Goal: Task Accomplishment & Management: Use online tool/utility

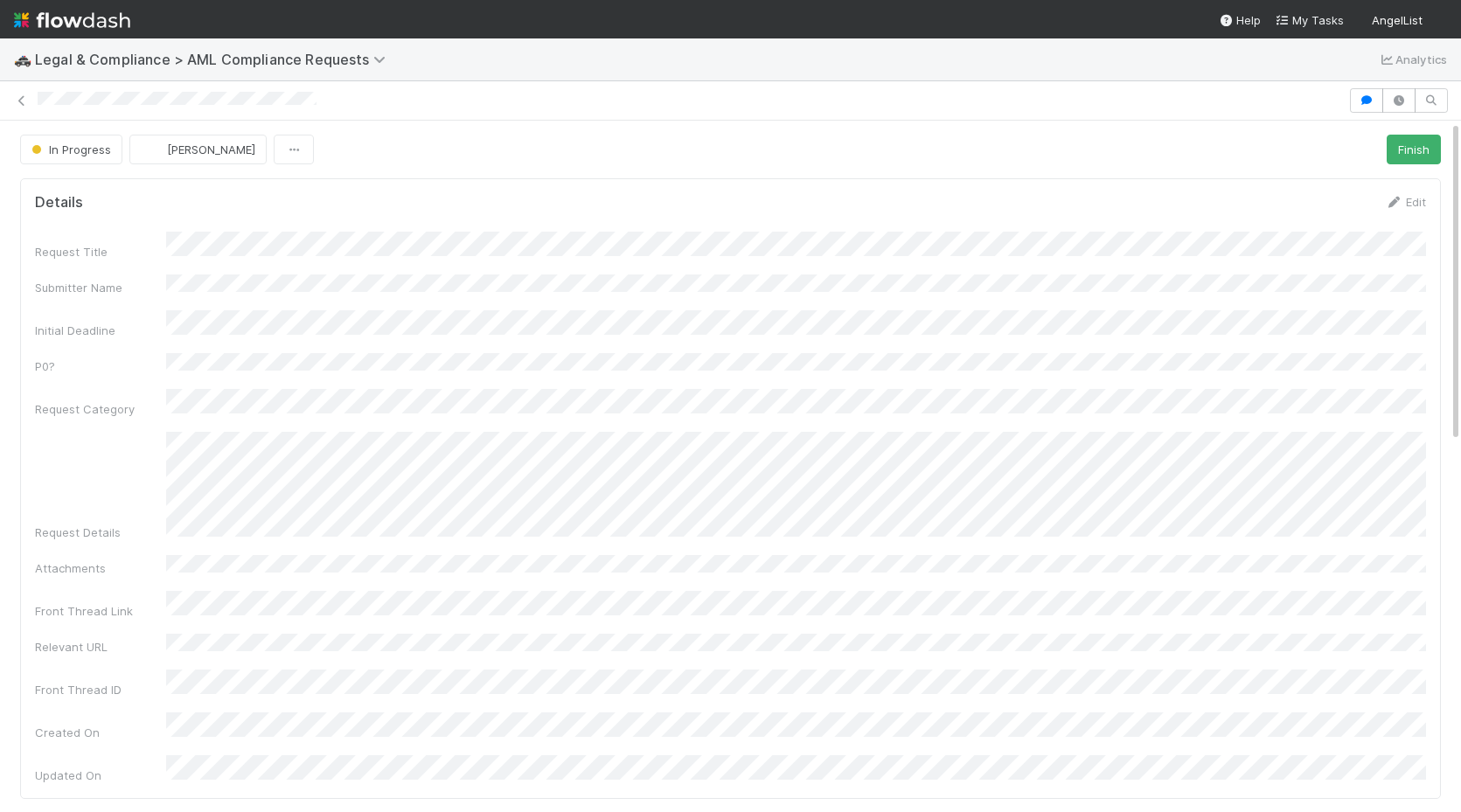
scroll to position [744, 0]
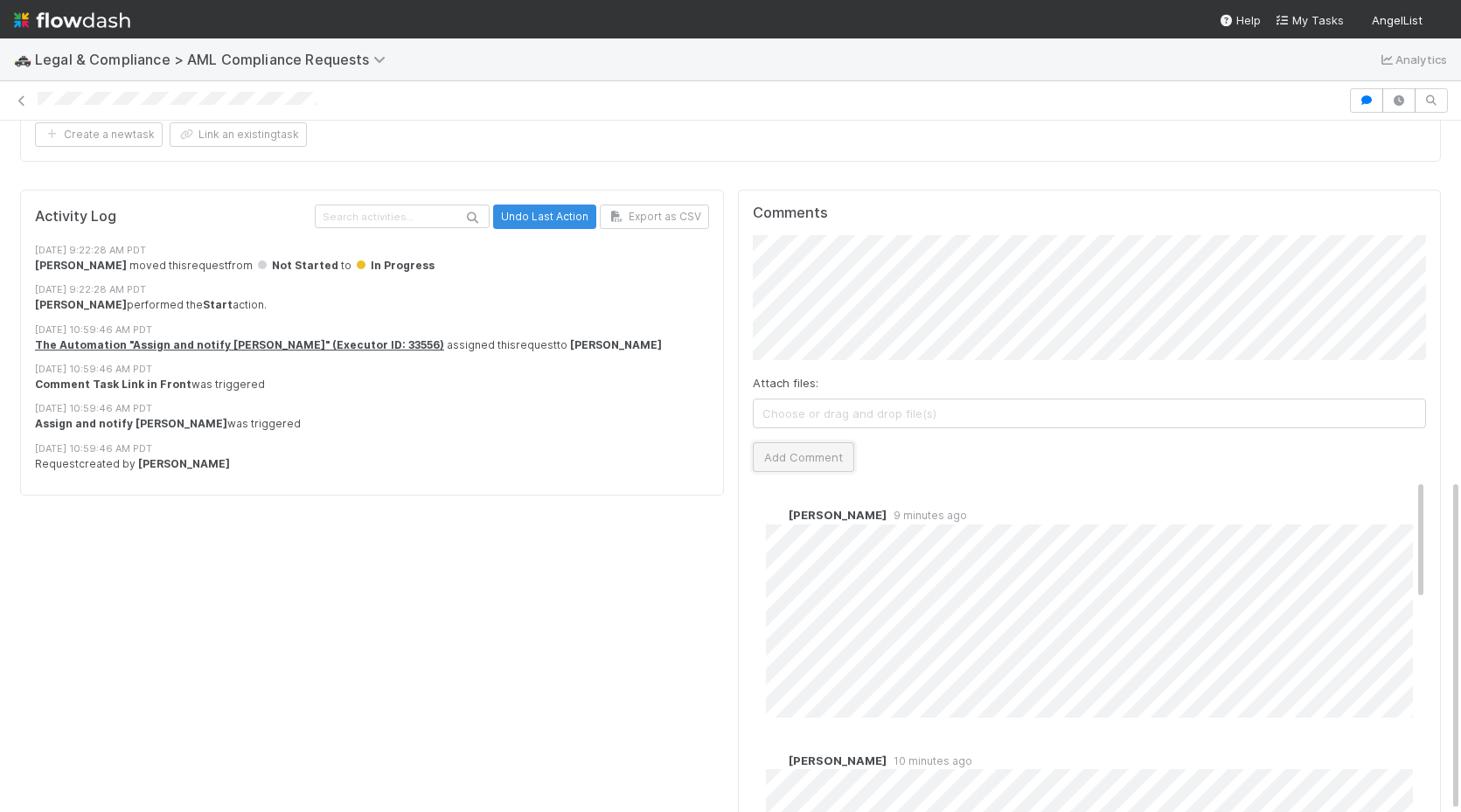
click at [787, 443] on button "Add Comment" at bounding box center [803, 457] width 102 height 29
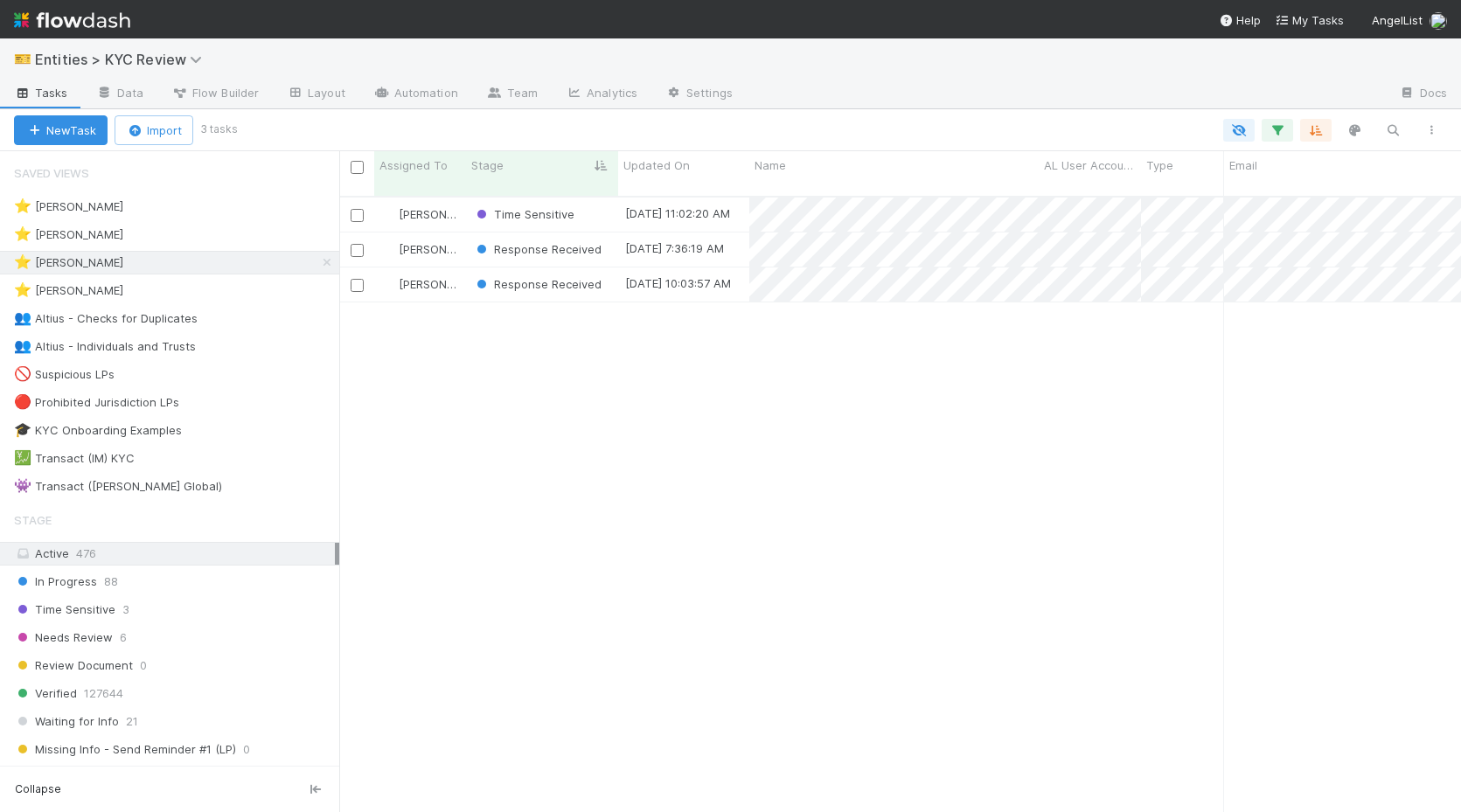
scroll to position [630, 1122]
click at [225, 239] on div "⭐ Haley O'Brien" at bounding box center [177, 235] width 325 height 22
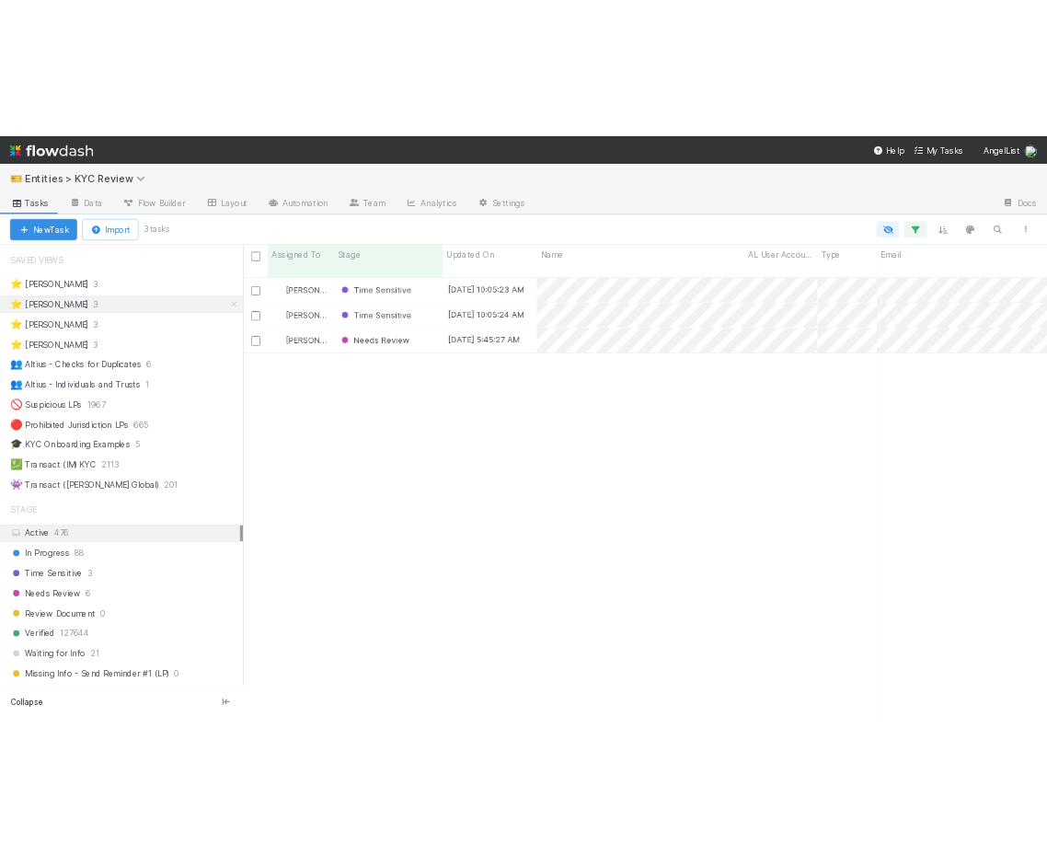
scroll to position [663, 1181]
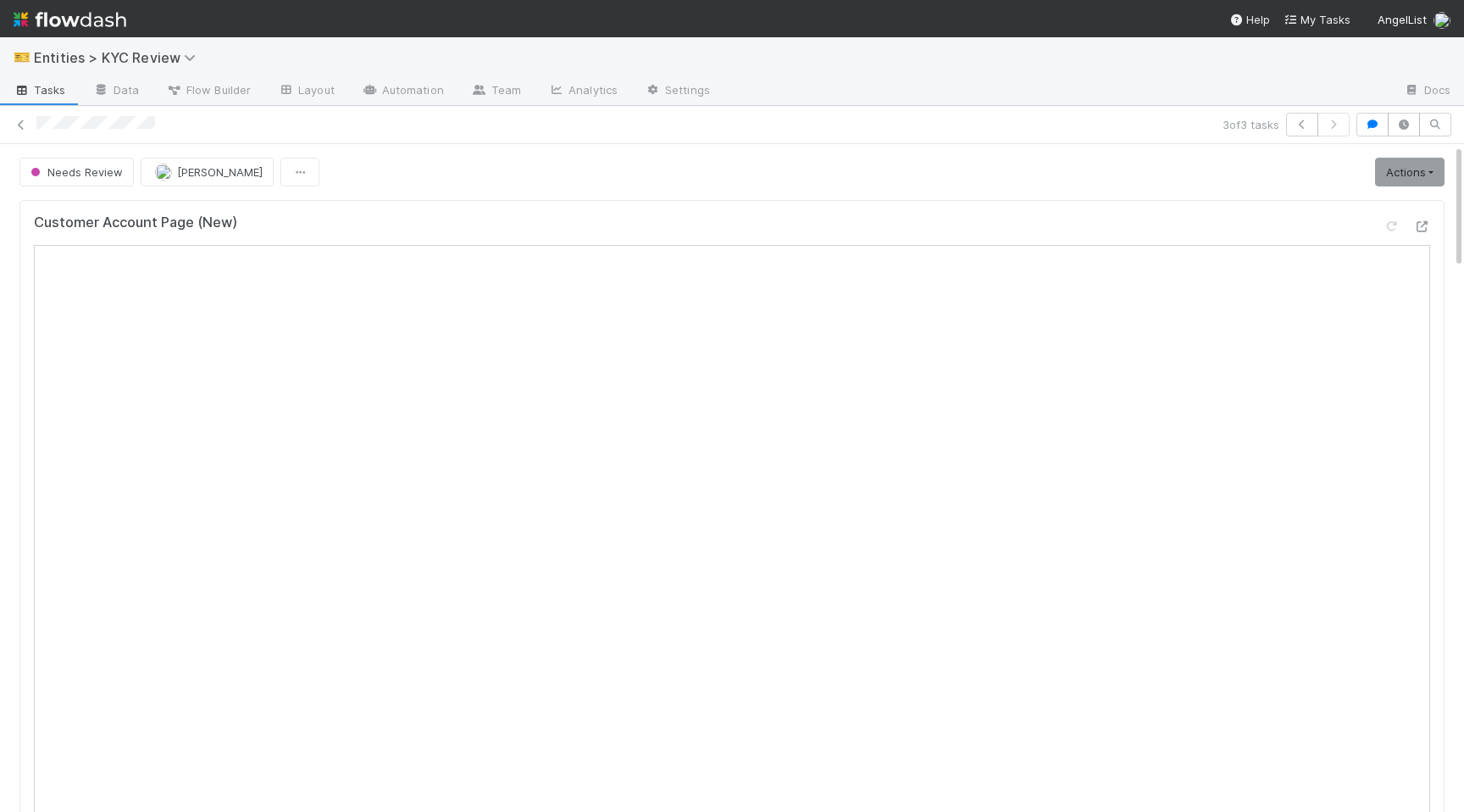
click at [29, 134] on div "3 of 3 tasks" at bounding box center [732, 124] width 1464 height 24
click at [16, 126] on icon at bounding box center [21, 125] width 17 height 11
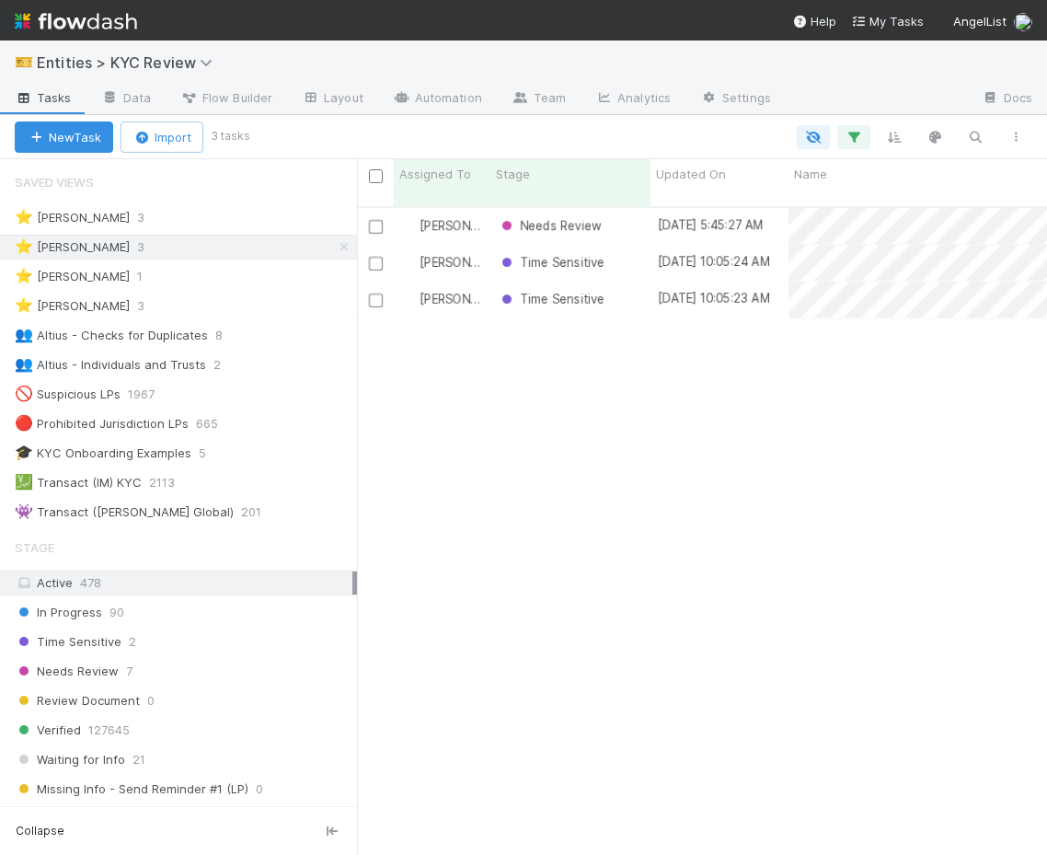
scroll to position [0, 1]
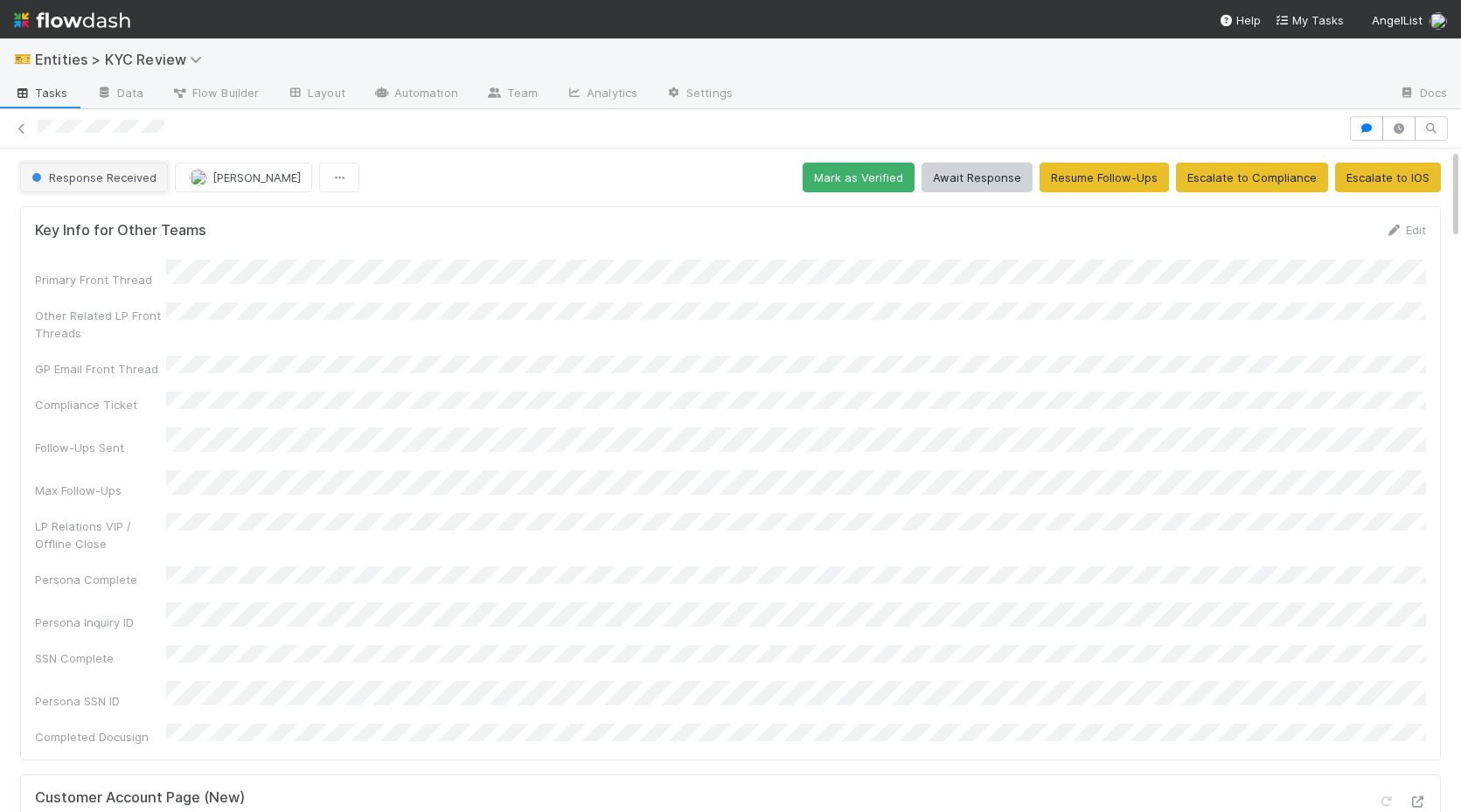
click at [115, 186] on button "Response Received" at bounding box center [94, 177] width 148 height 29
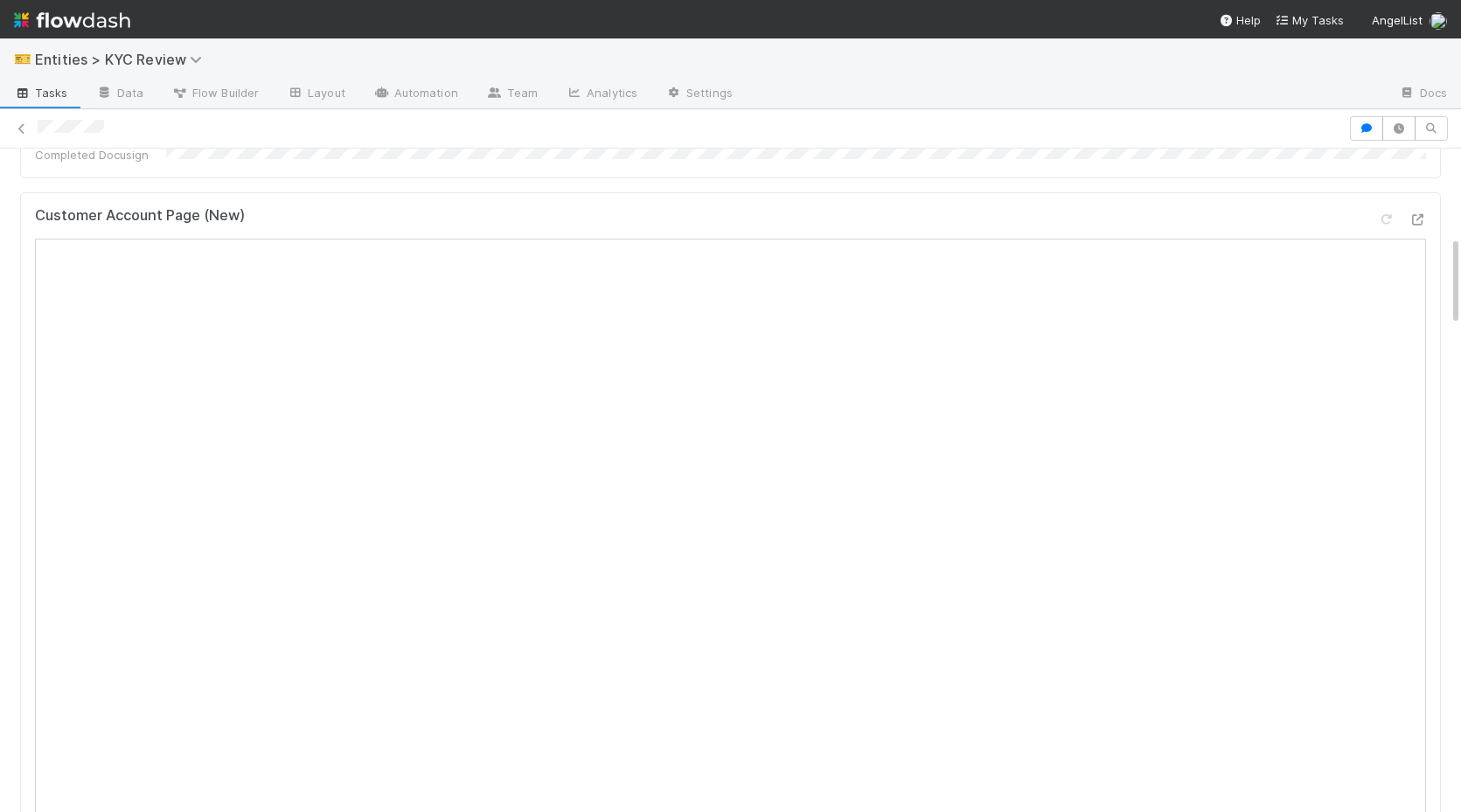
scroll to position [749, 0]
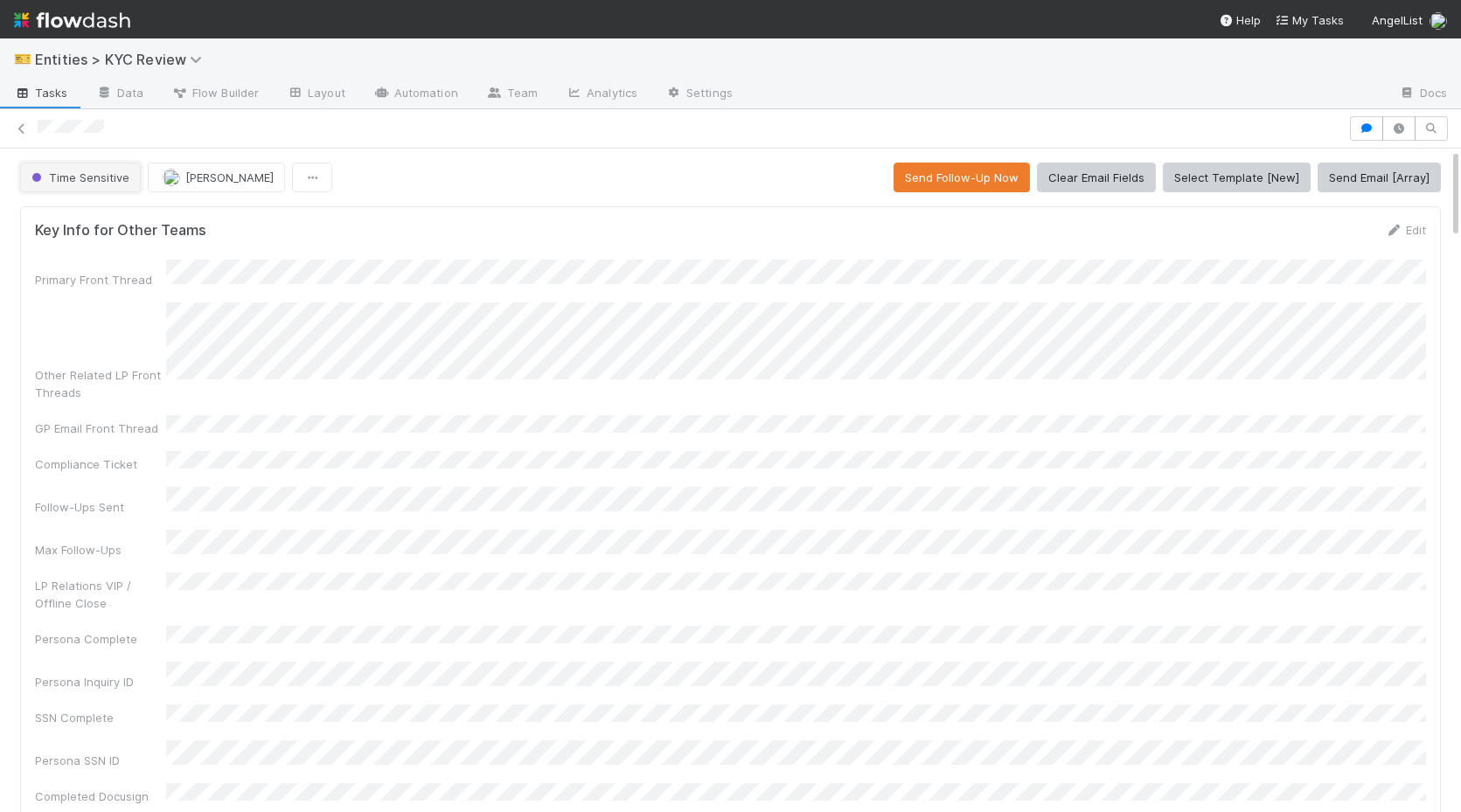
click at [96, 182] on span "Time Sensitive" at bounding box center [78, 177] width 102 height 14
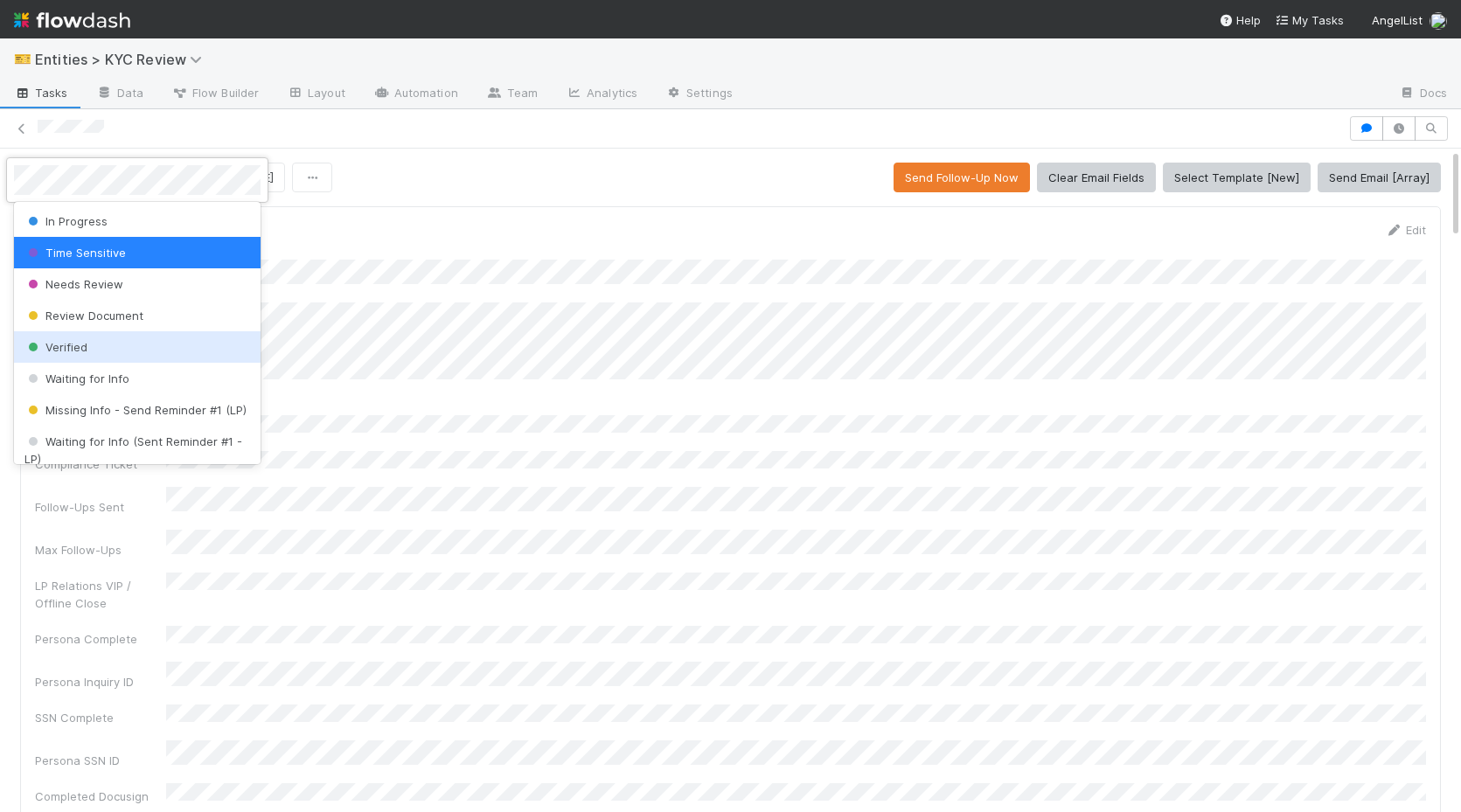
click at [80, 349] on span "Verified" at bounding box center [56, 347] width 63 height 14
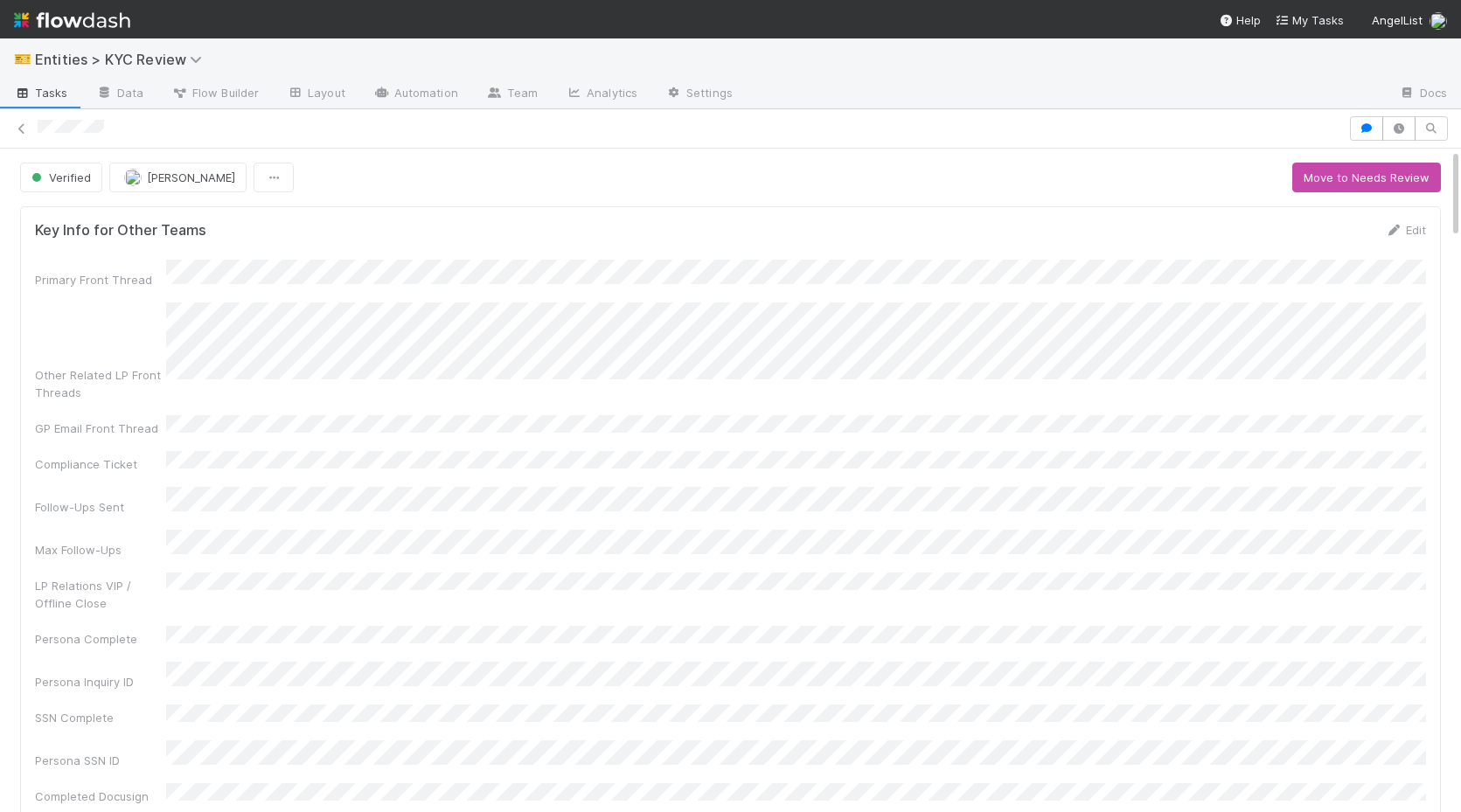
scroll to position [387, 0]
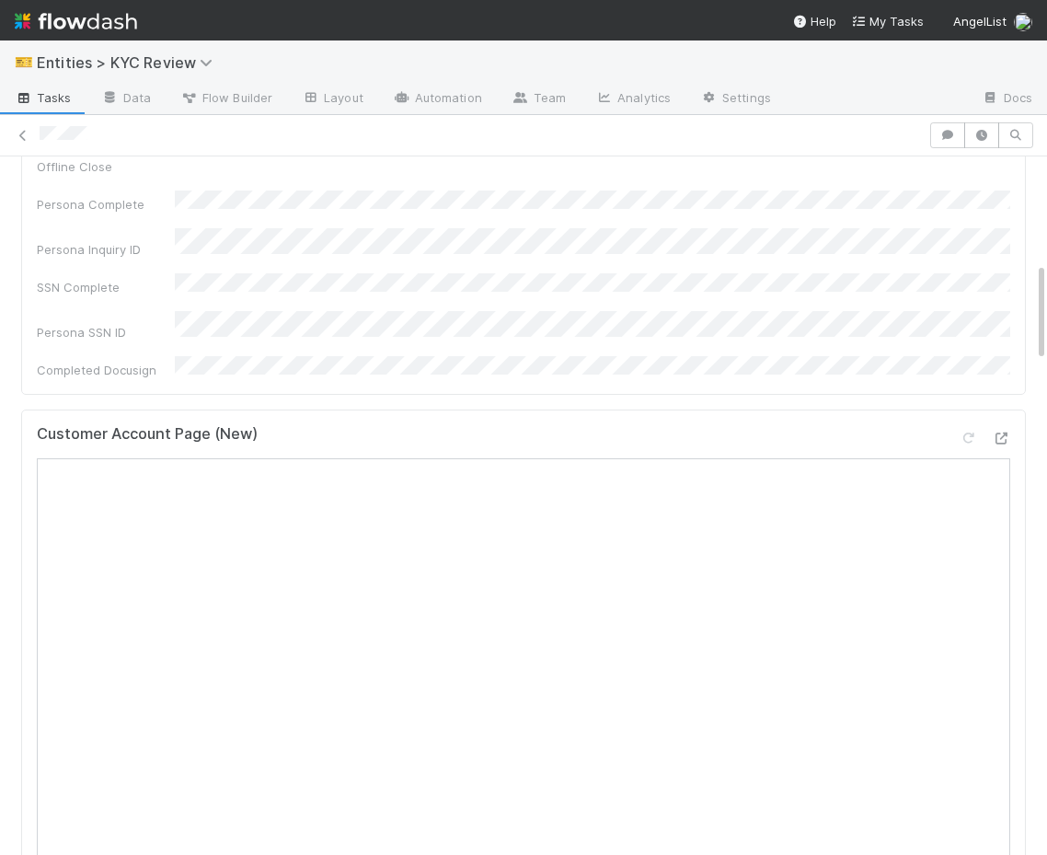
scroll to position [821, 0]
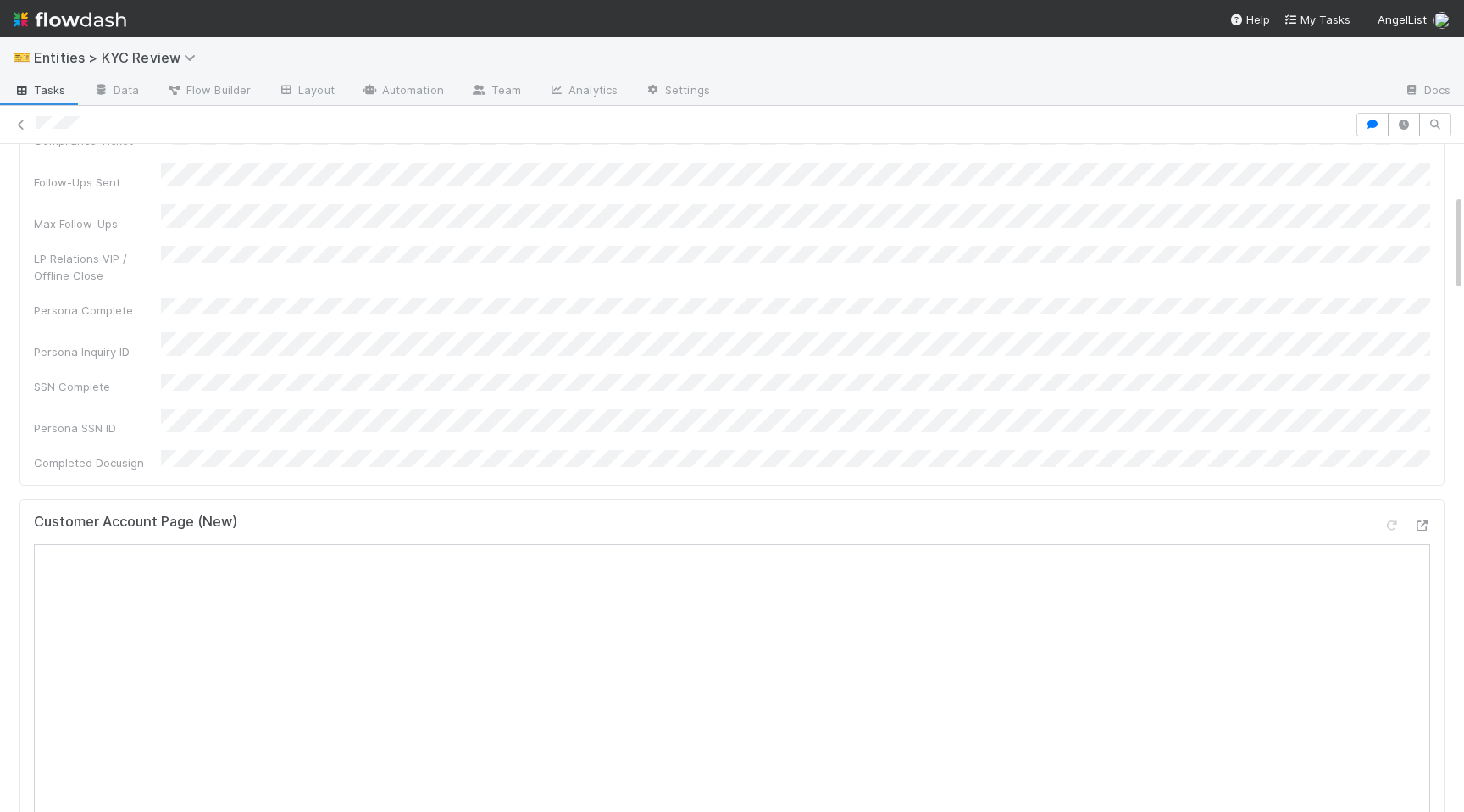
scroll to position [479, 0]
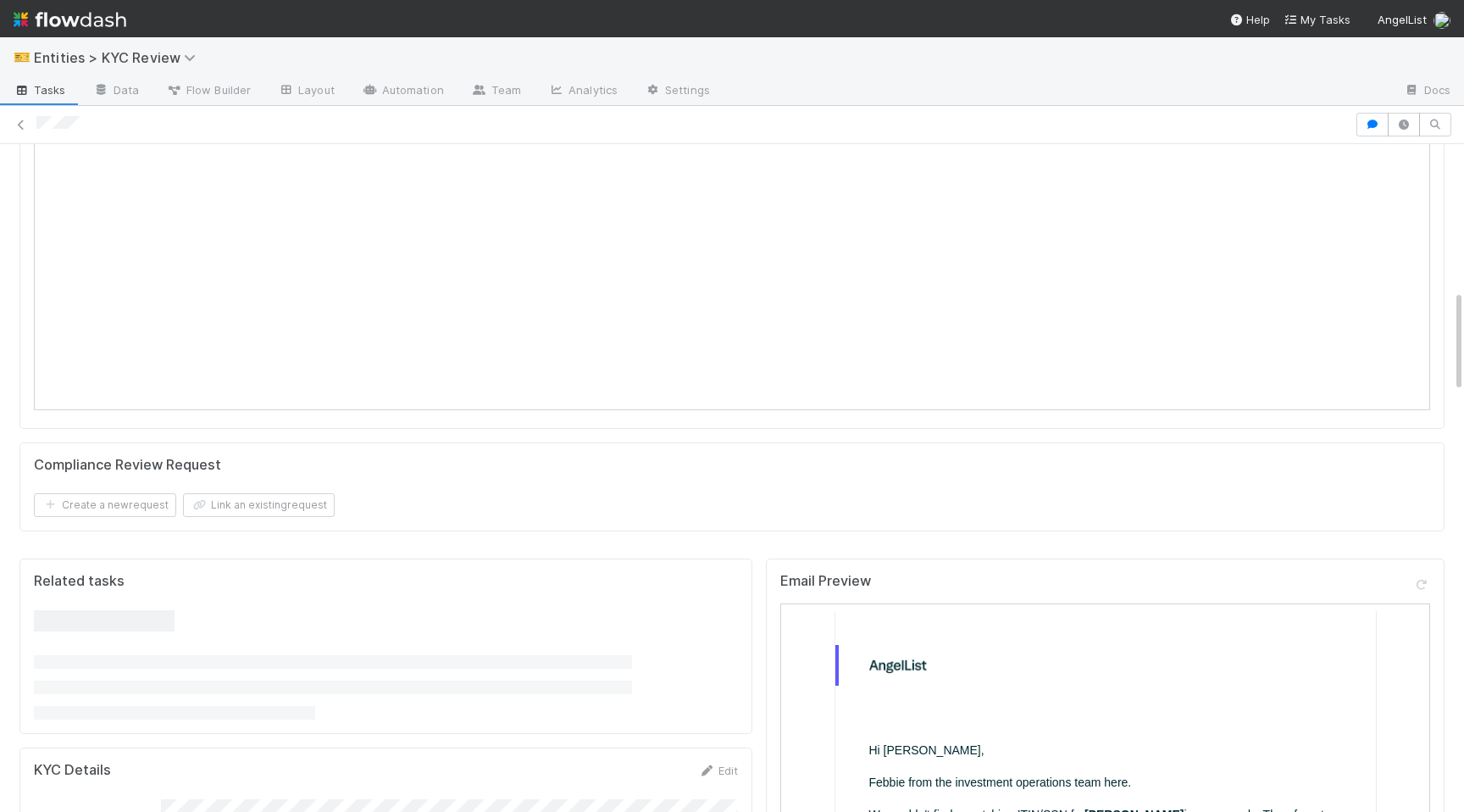
scroll to position [957, 0]
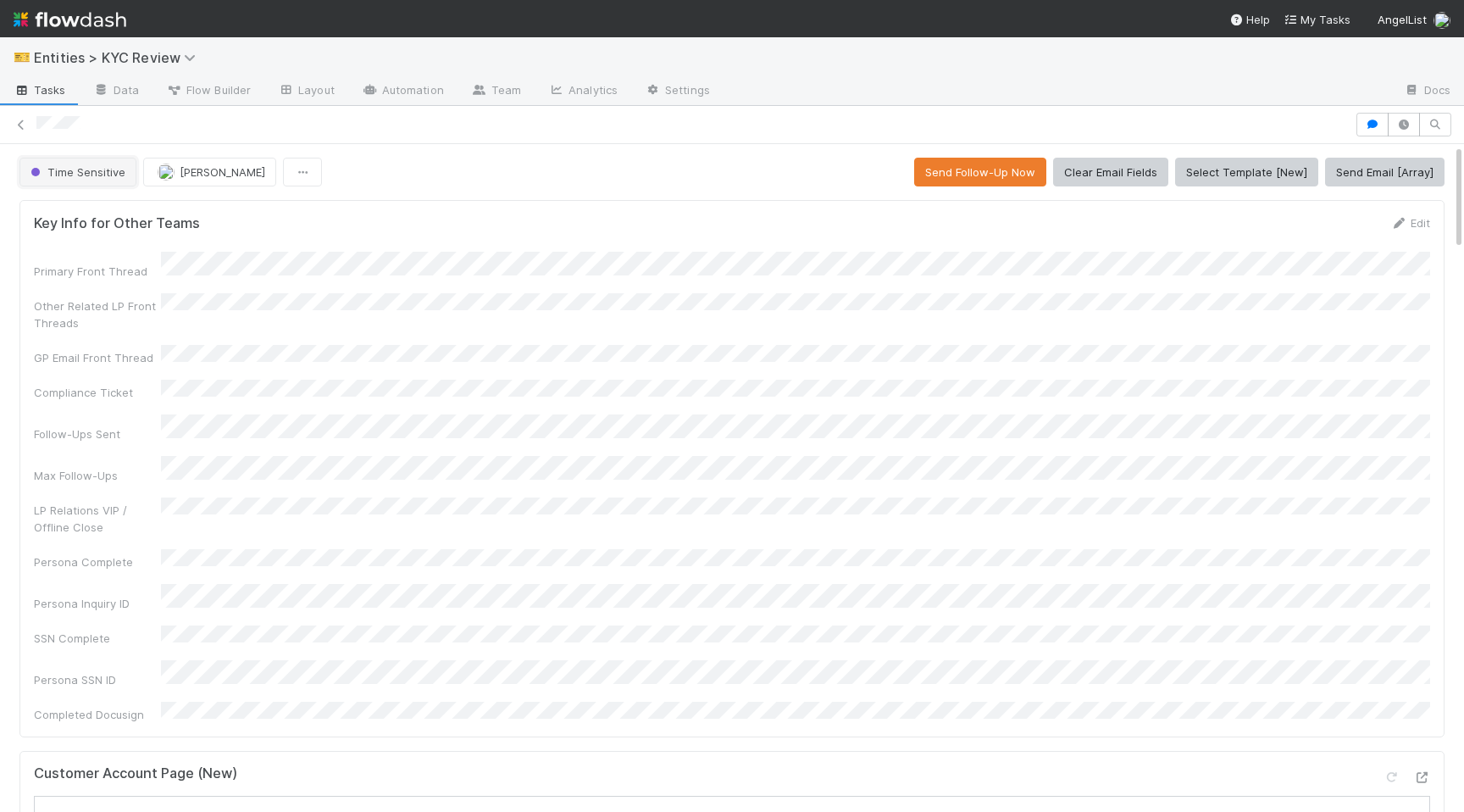
click at [66, 176] on span "Time Sensitive" at bounding box center [76, 171] width 99 height 14
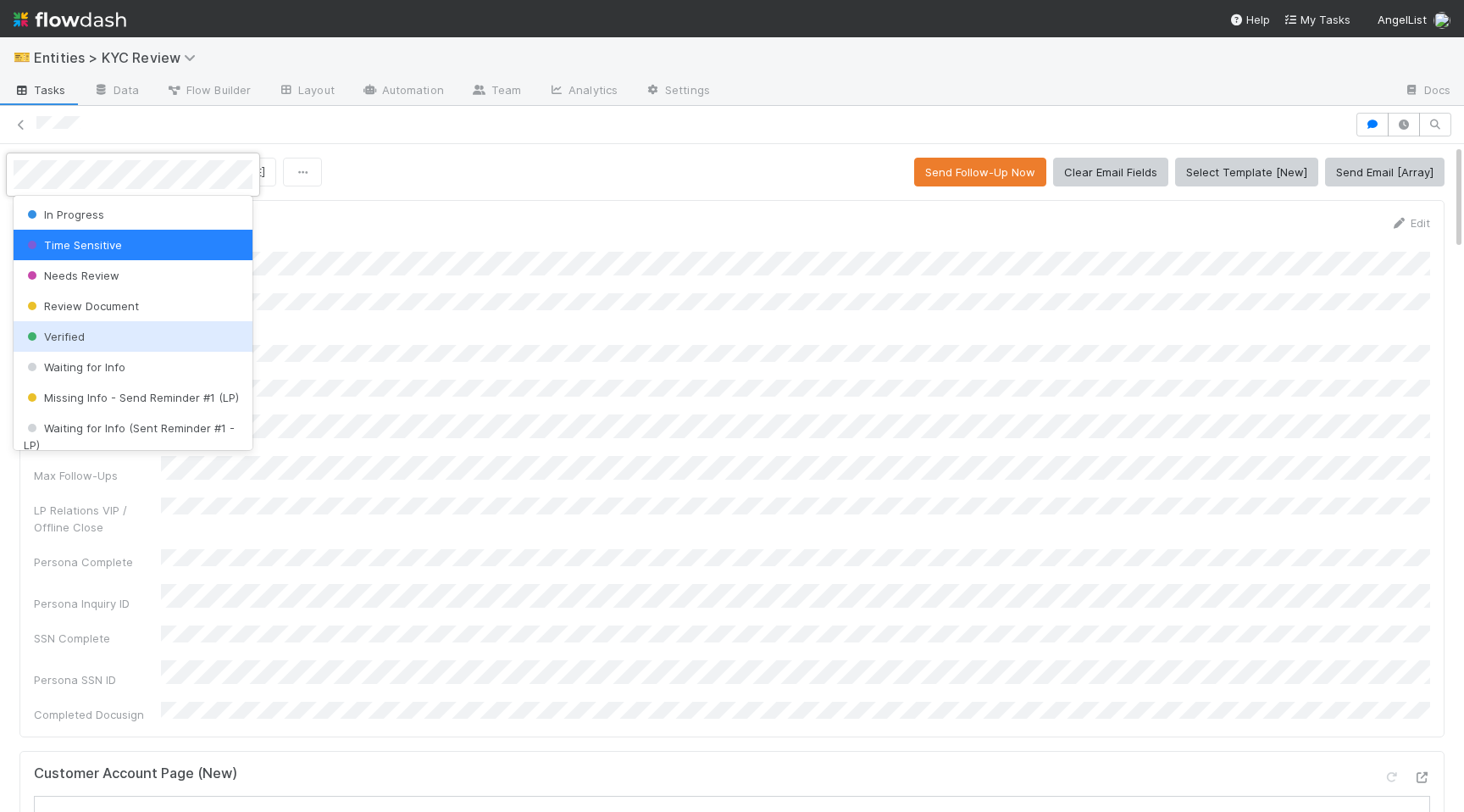
click at [89, 344] on div "Verified" at bounding box center [133, 336] width 238 height 30
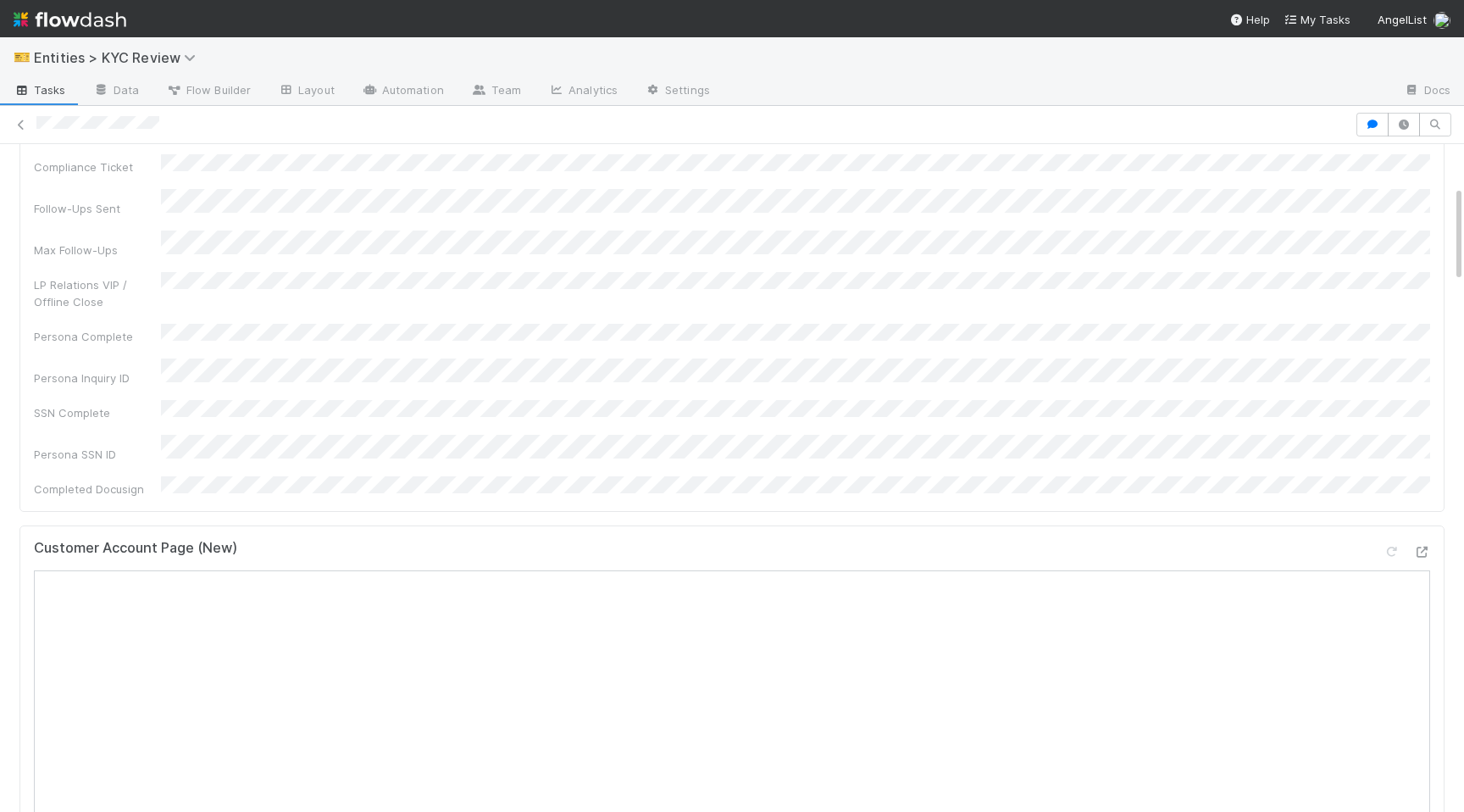
scroll to position [398, 0]
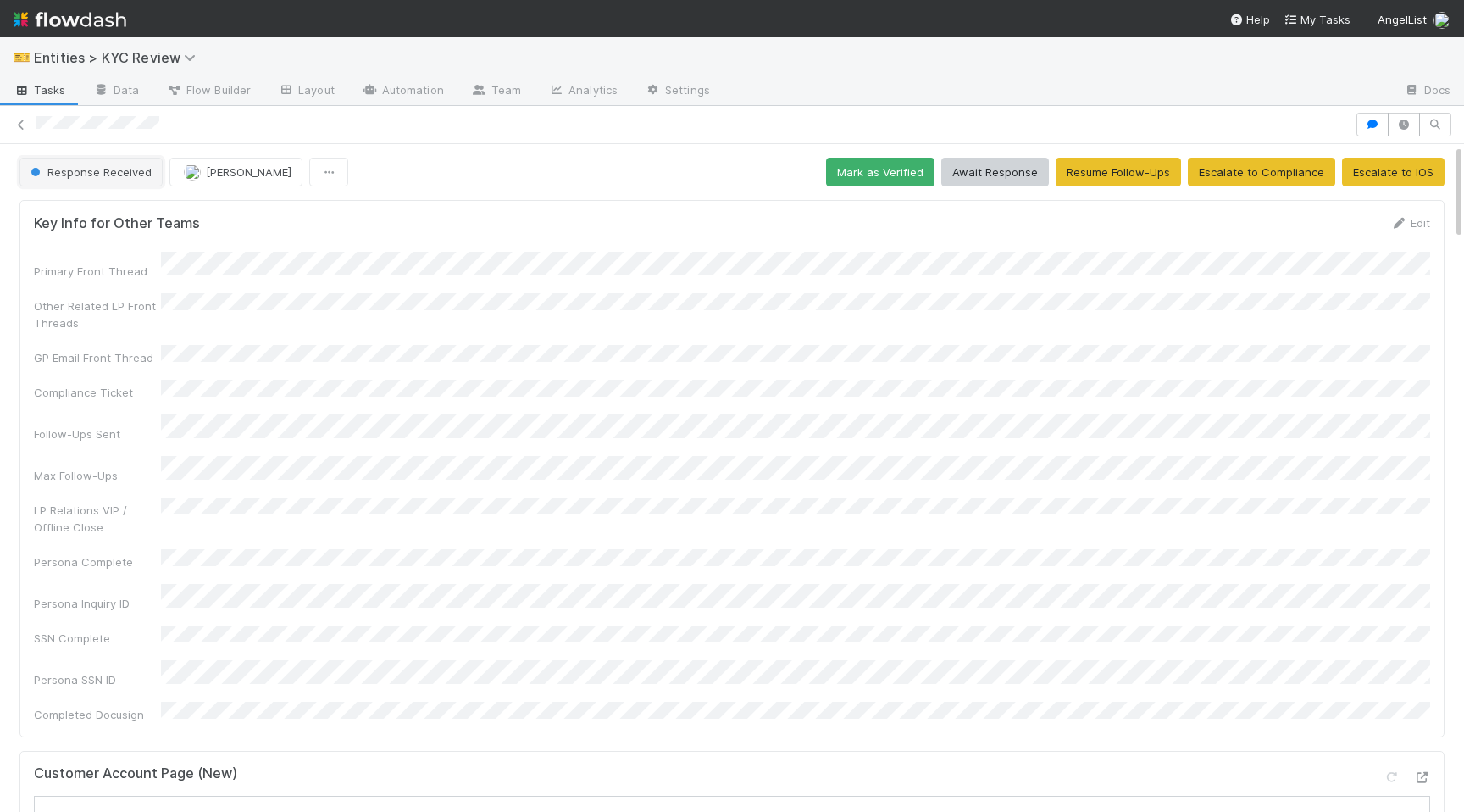
click at [68, 182] on button "Response Received" at bounding box center [91, 171] width 144 height 29
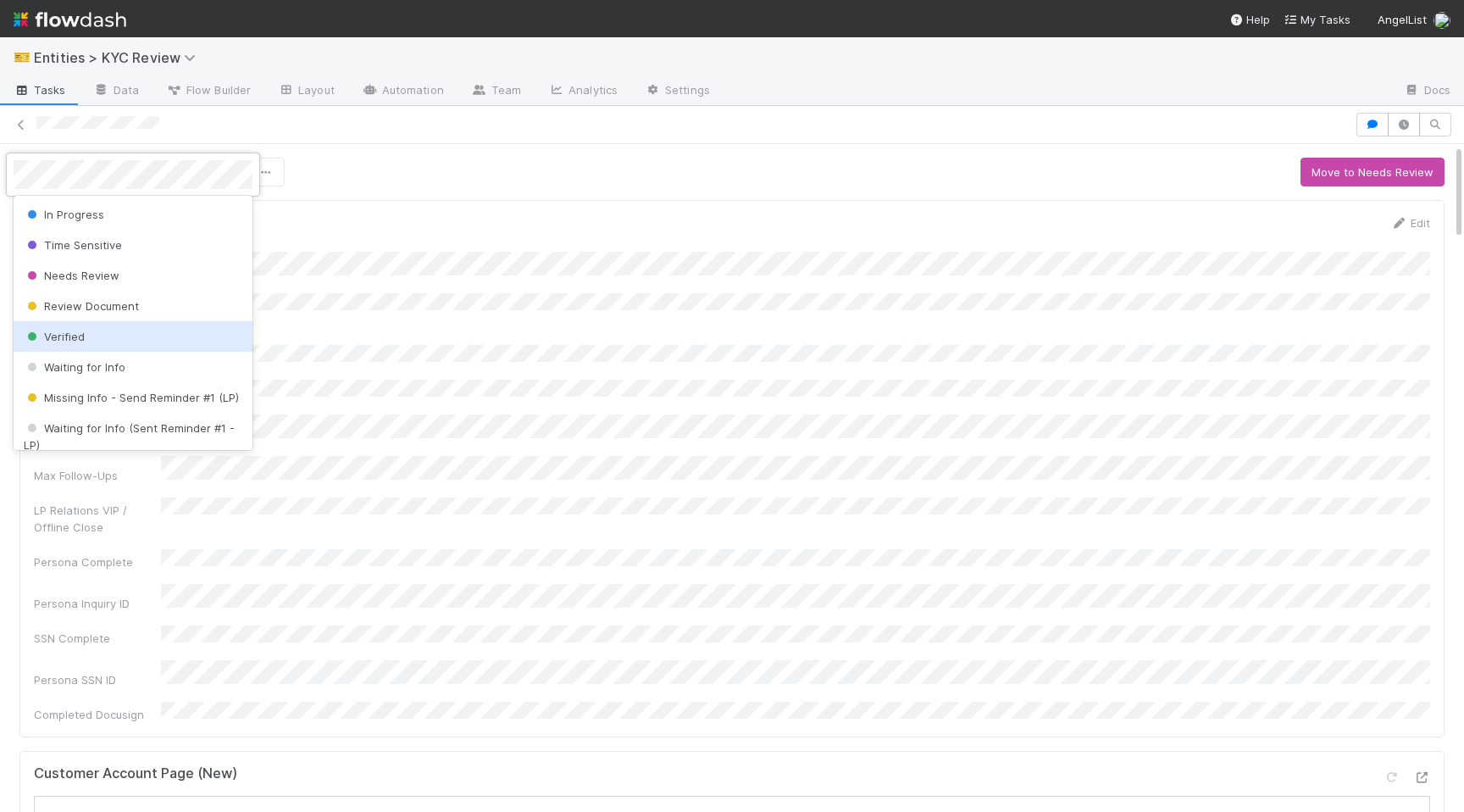
click at [83, 334] on div "Verified" at bounding box center [133, 336] width 238 height 30
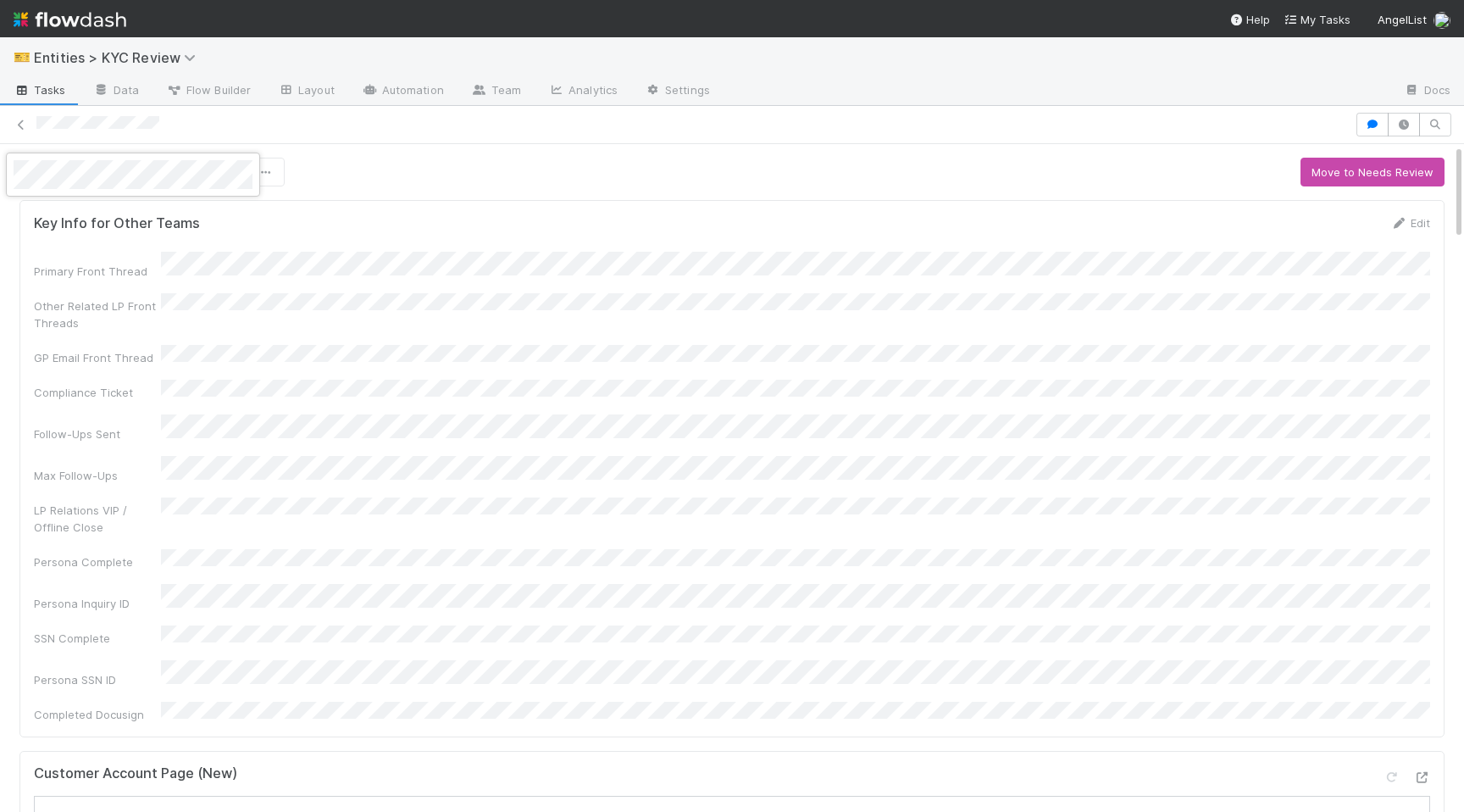
click at [398, 430] on div at bounding box center [732, 406] width 1464 height 812
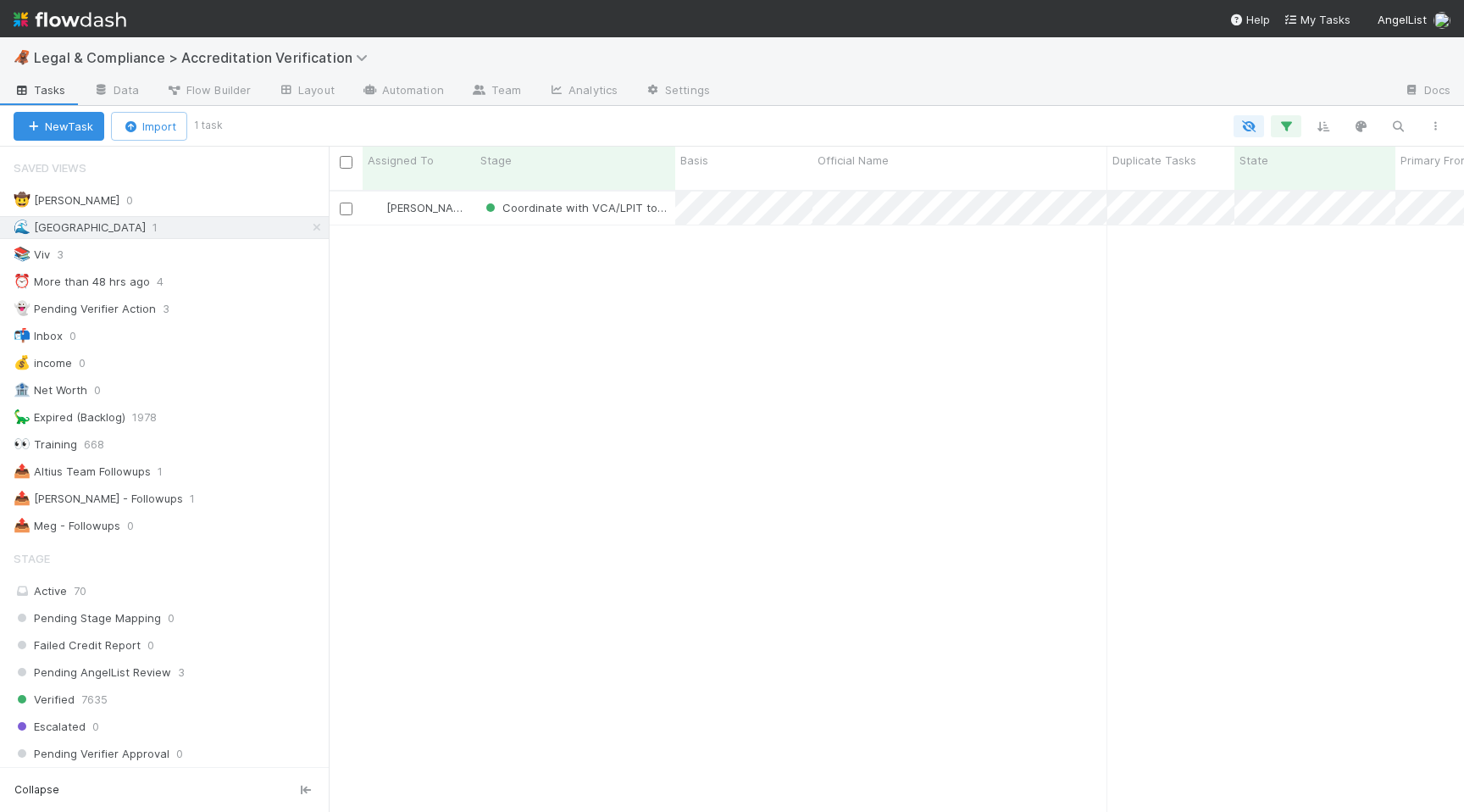
scroll to position [634, 1135]
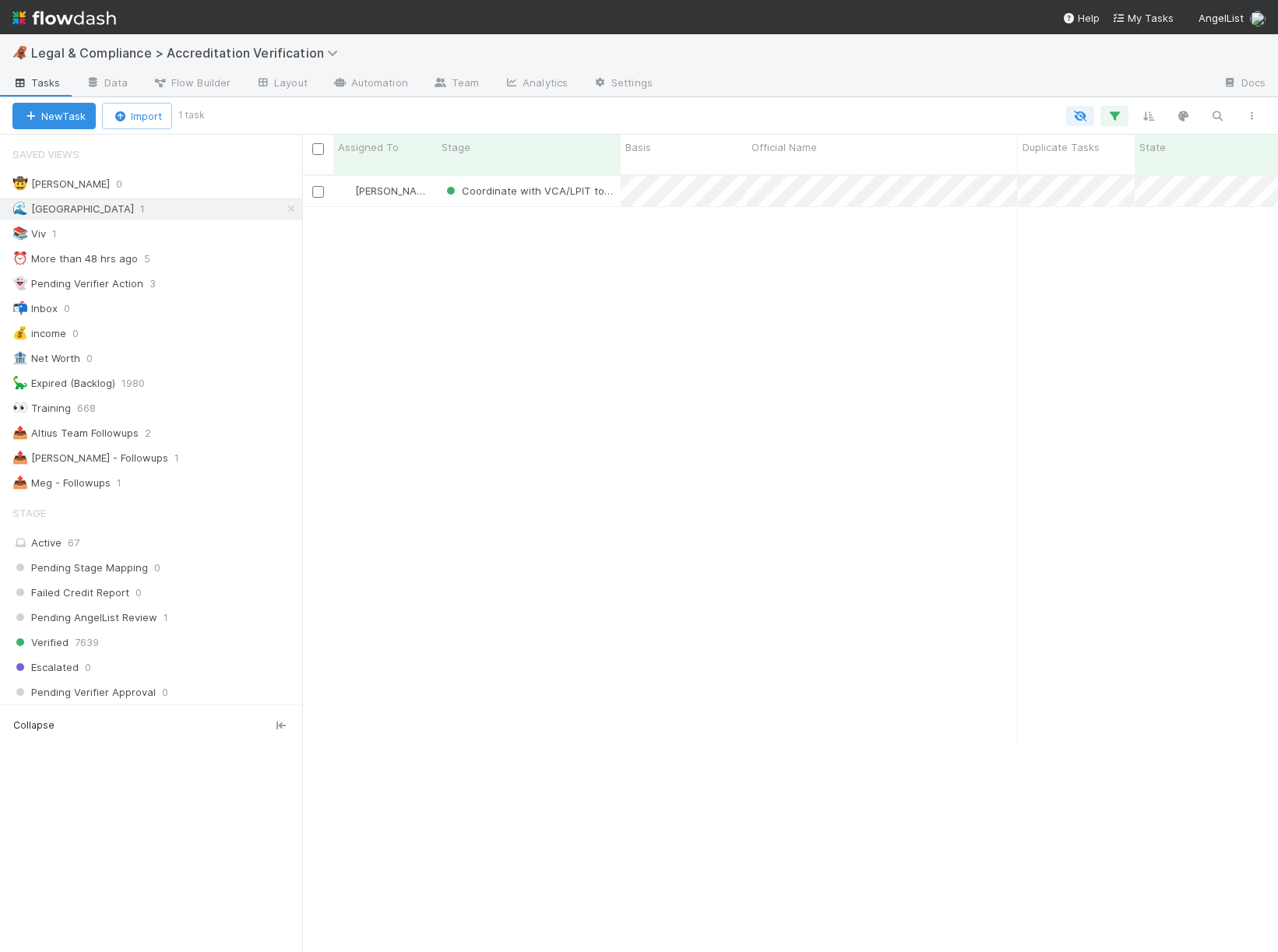
scroll to position [790, 976]
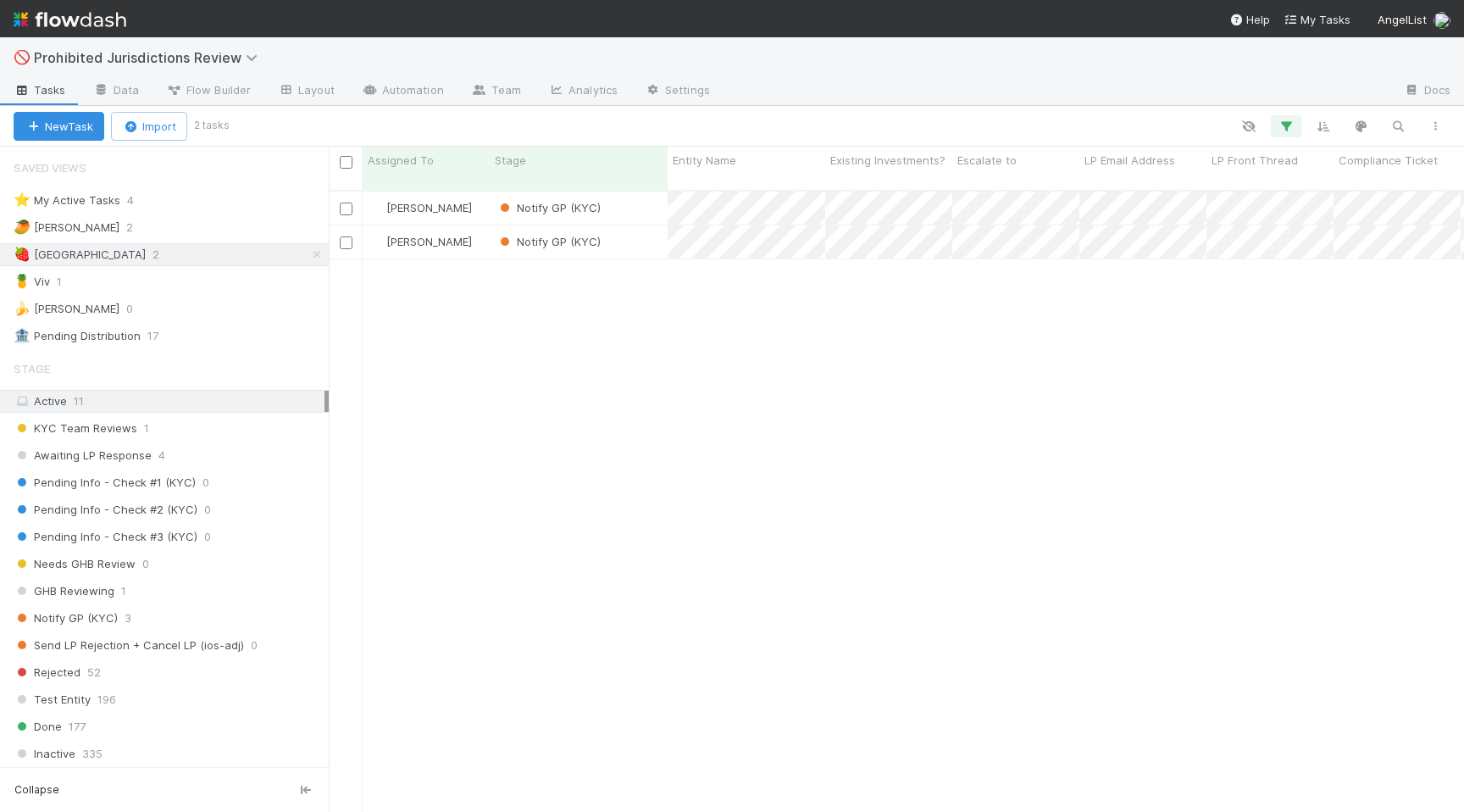
scroll to position [634, 1135]
click at [183, 217] on div "🥭 Haley 2" at bounding box center [171, 227] width 315 height 21
click at [222, 260] on div "🍓 Madison 2" at bounding box center [171, 254] width 315 height 21
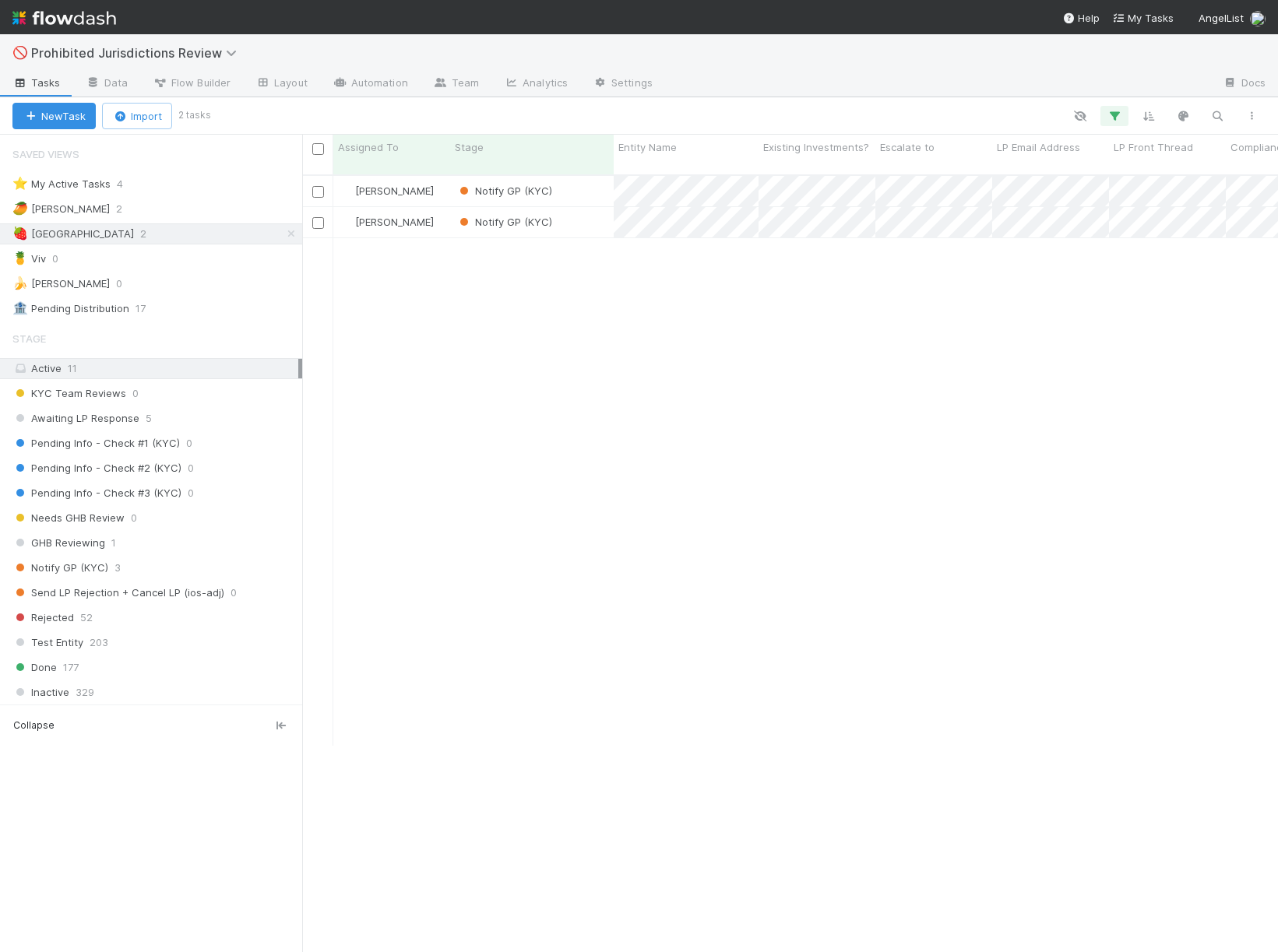
scroll to position [790, 976]
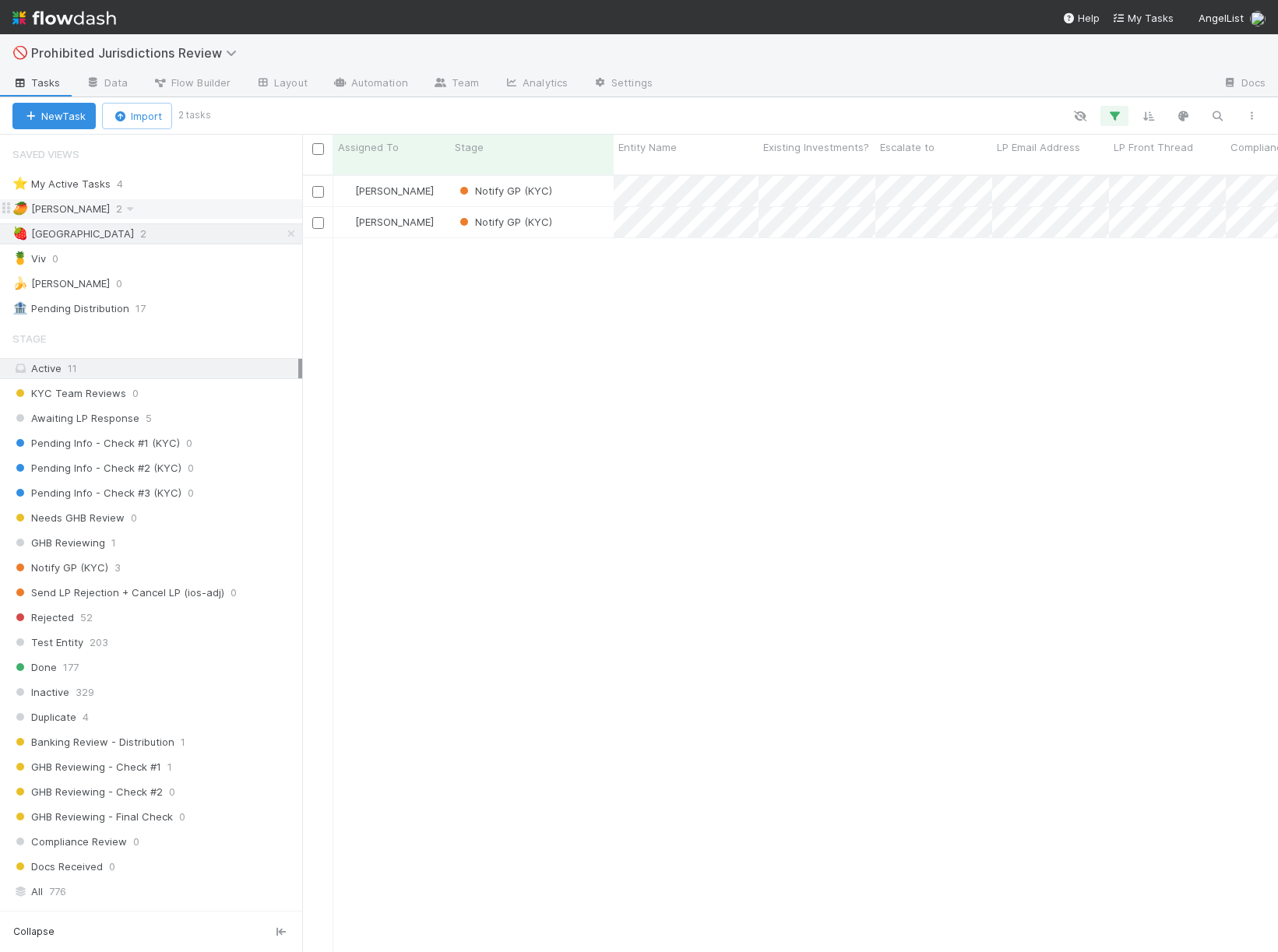
click at [138, 218] on div "🥭 Haley 2" at bounding box center [157, 209] width 289 height 19
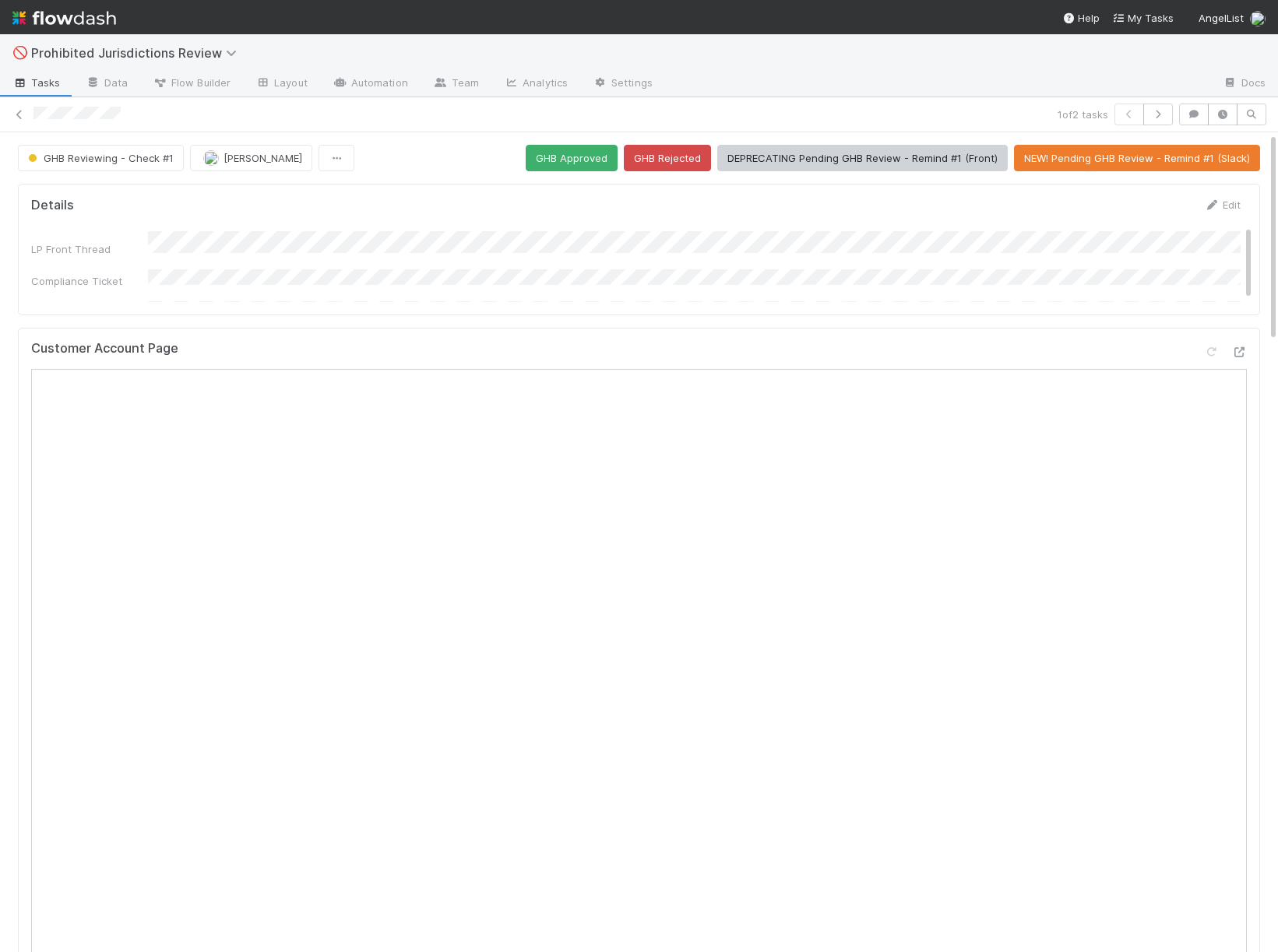
scroll to position [41, 0]
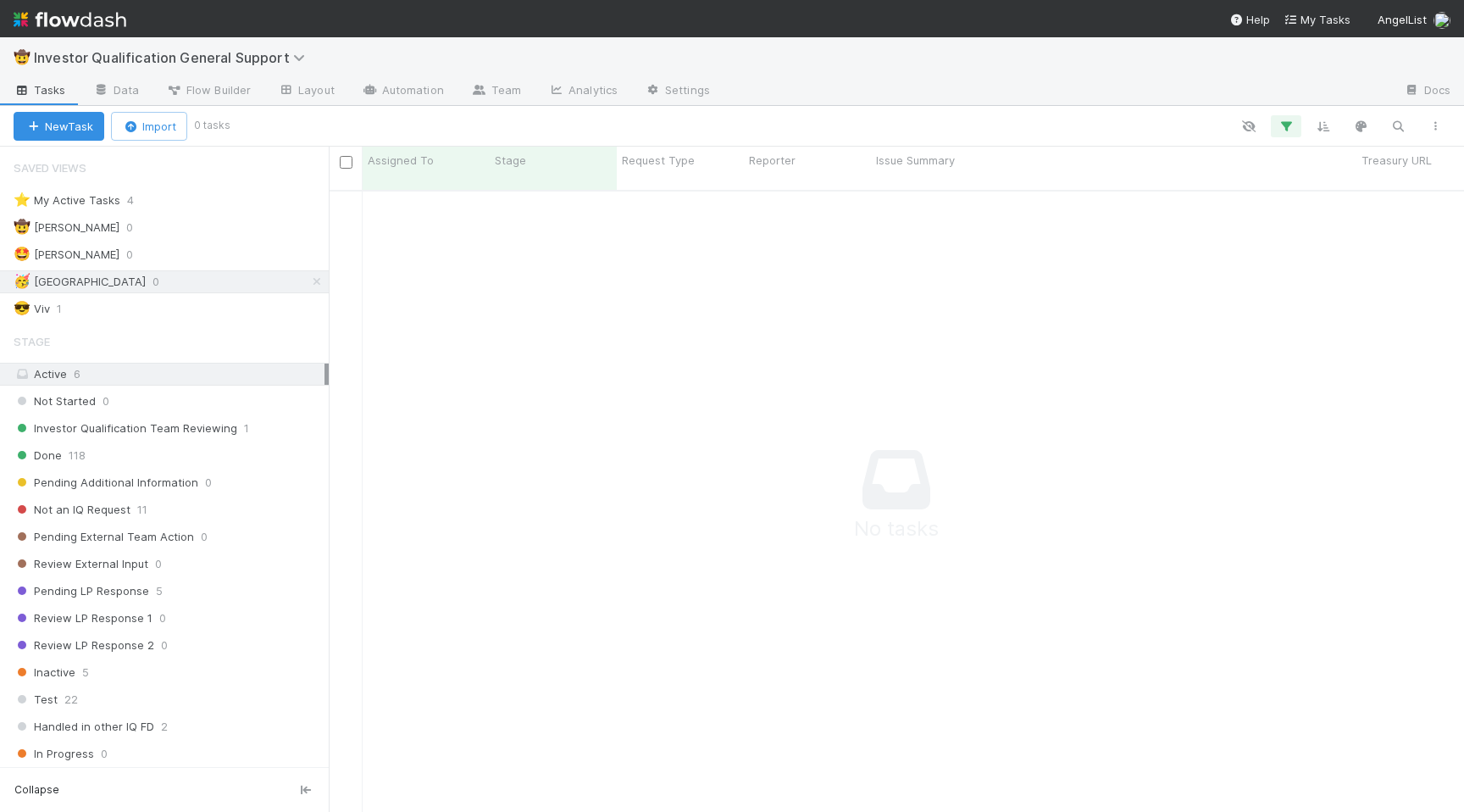
scroll to position [634, 1135]
click at [166, 231] on div "🤠 [PERSON_NAME] 1" at bounding box center [171, 227] width 315 height 21
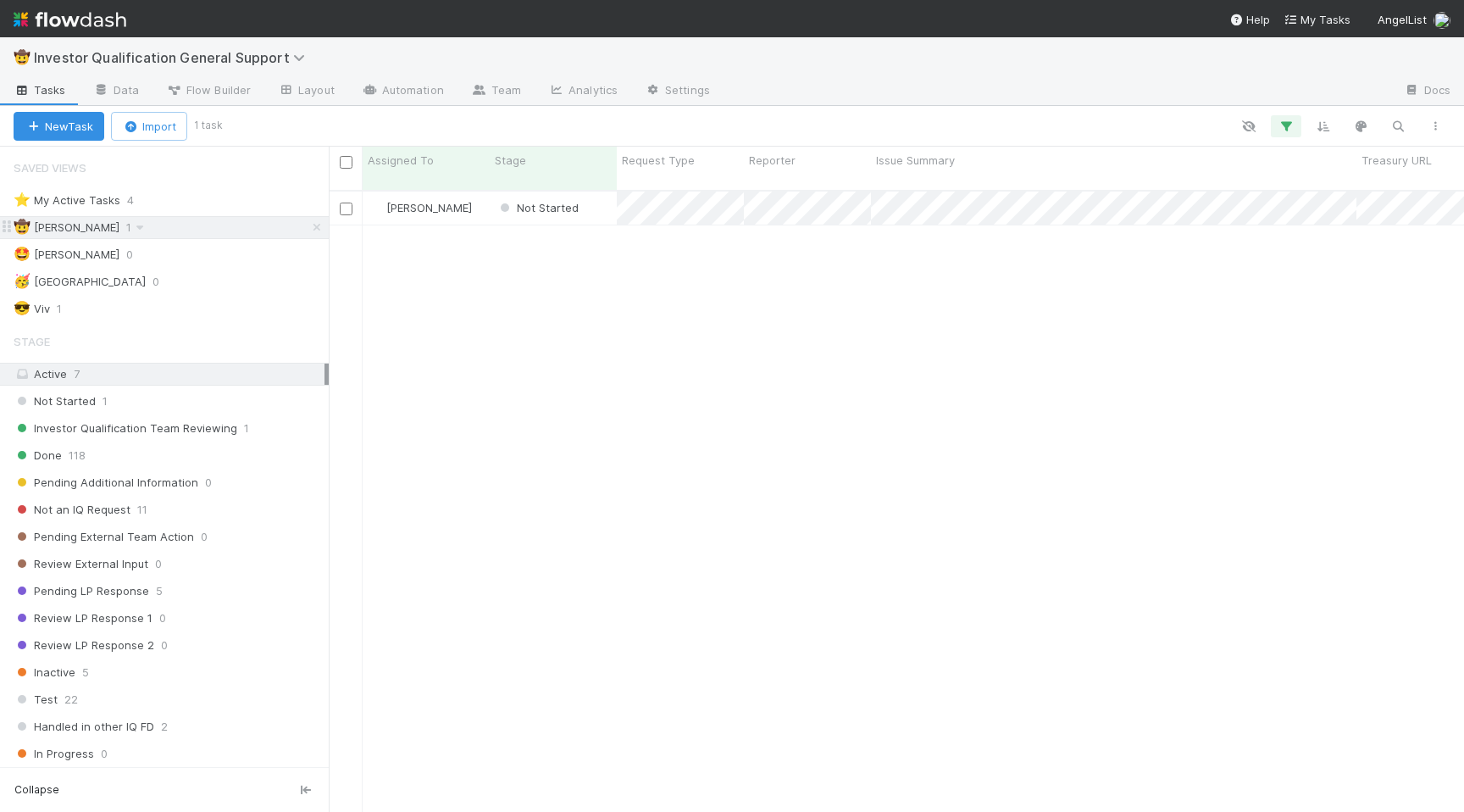
scroll to position [634, 1135]
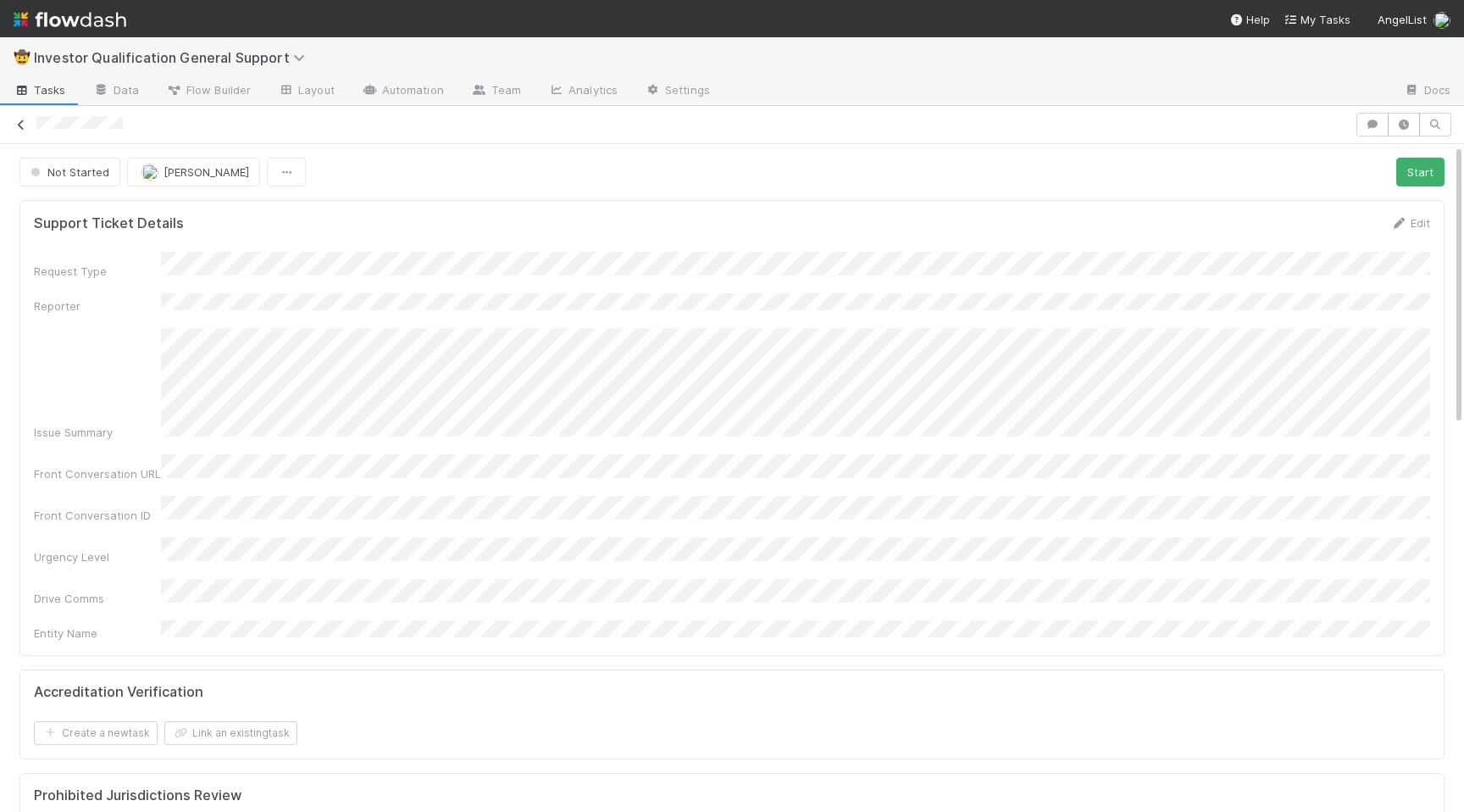
click at [25, 124] on icon at bounding box center [21, 125] width 17 height 11
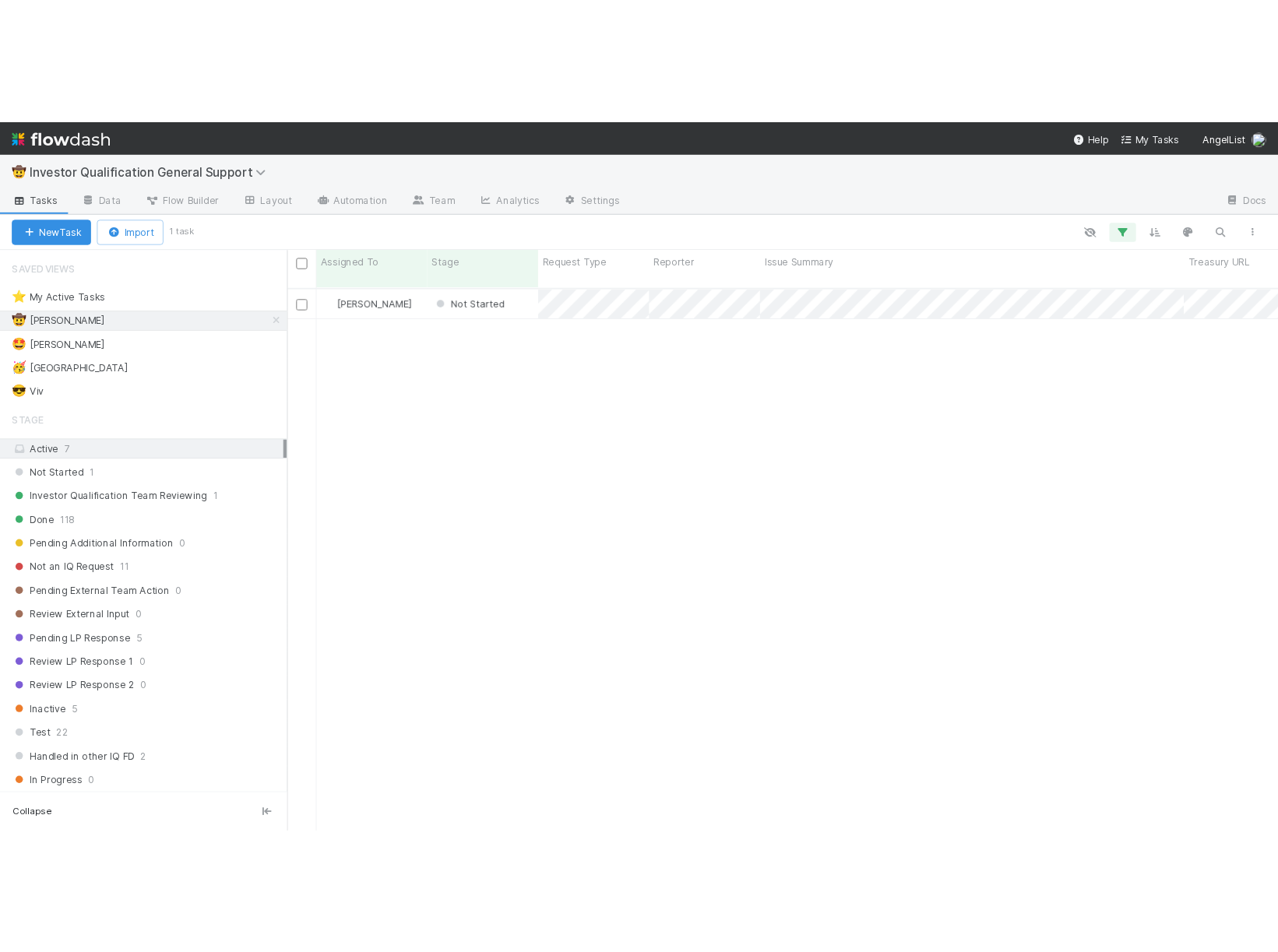
scroll to position [0, 1]
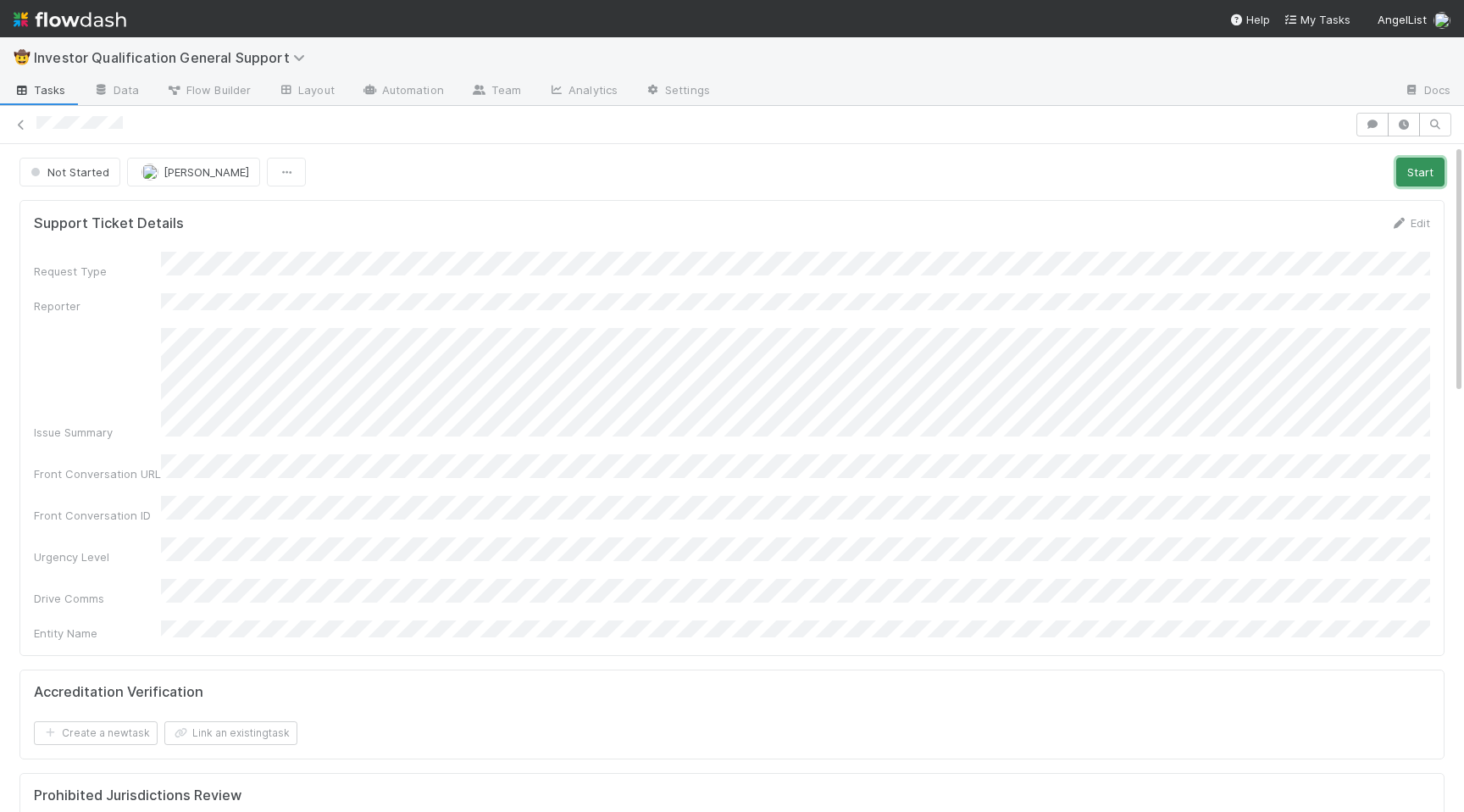
click at [1406, 172] on button "Start" at bounding box center [1420, 171] width 48 height 29
click at [1419, 180] on link "Actions" at bounding box center [1409, 171] width 69 height 29
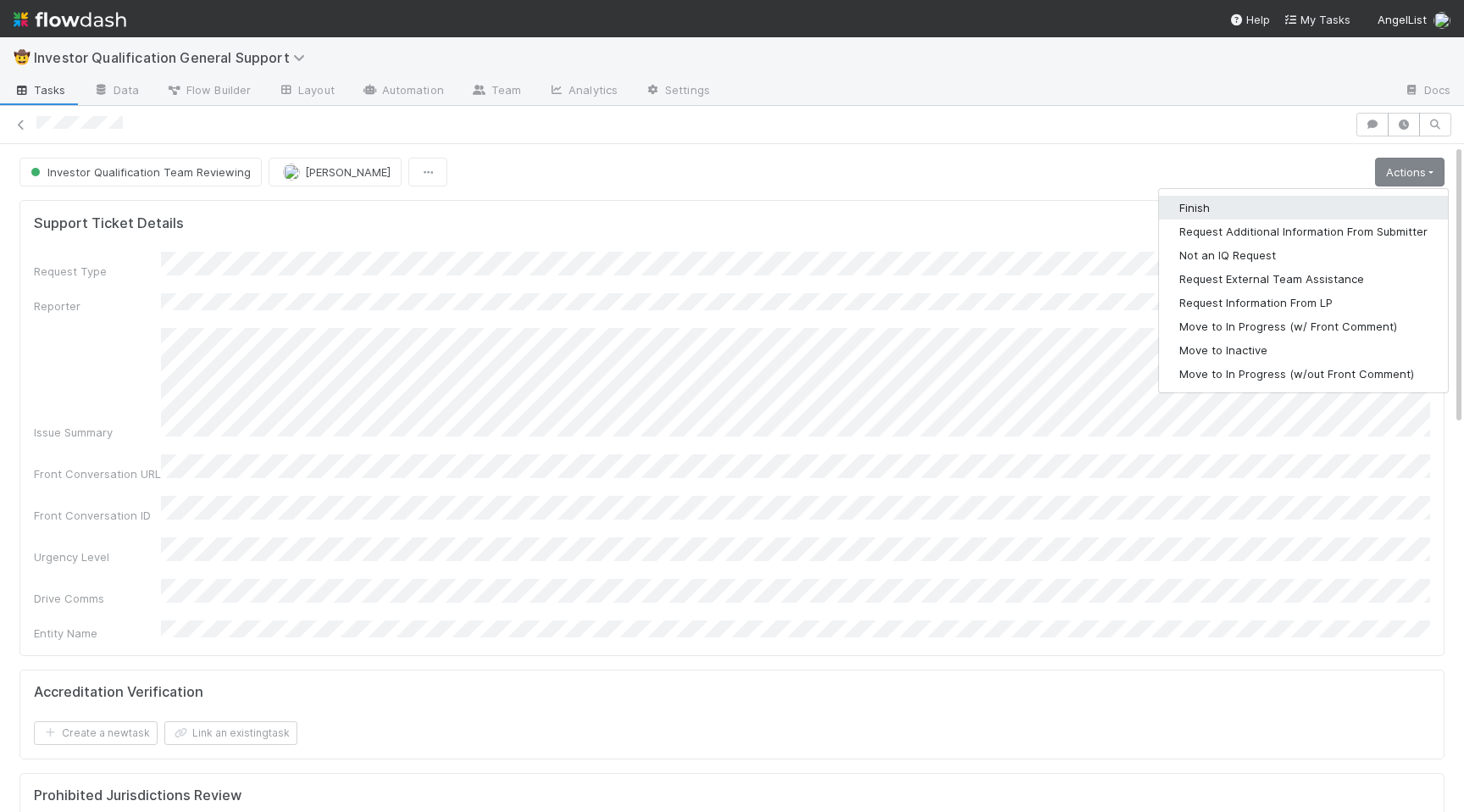
click at [1196, 216] on button "Finish" at bounding box center [1304, 208] width 289 height 24
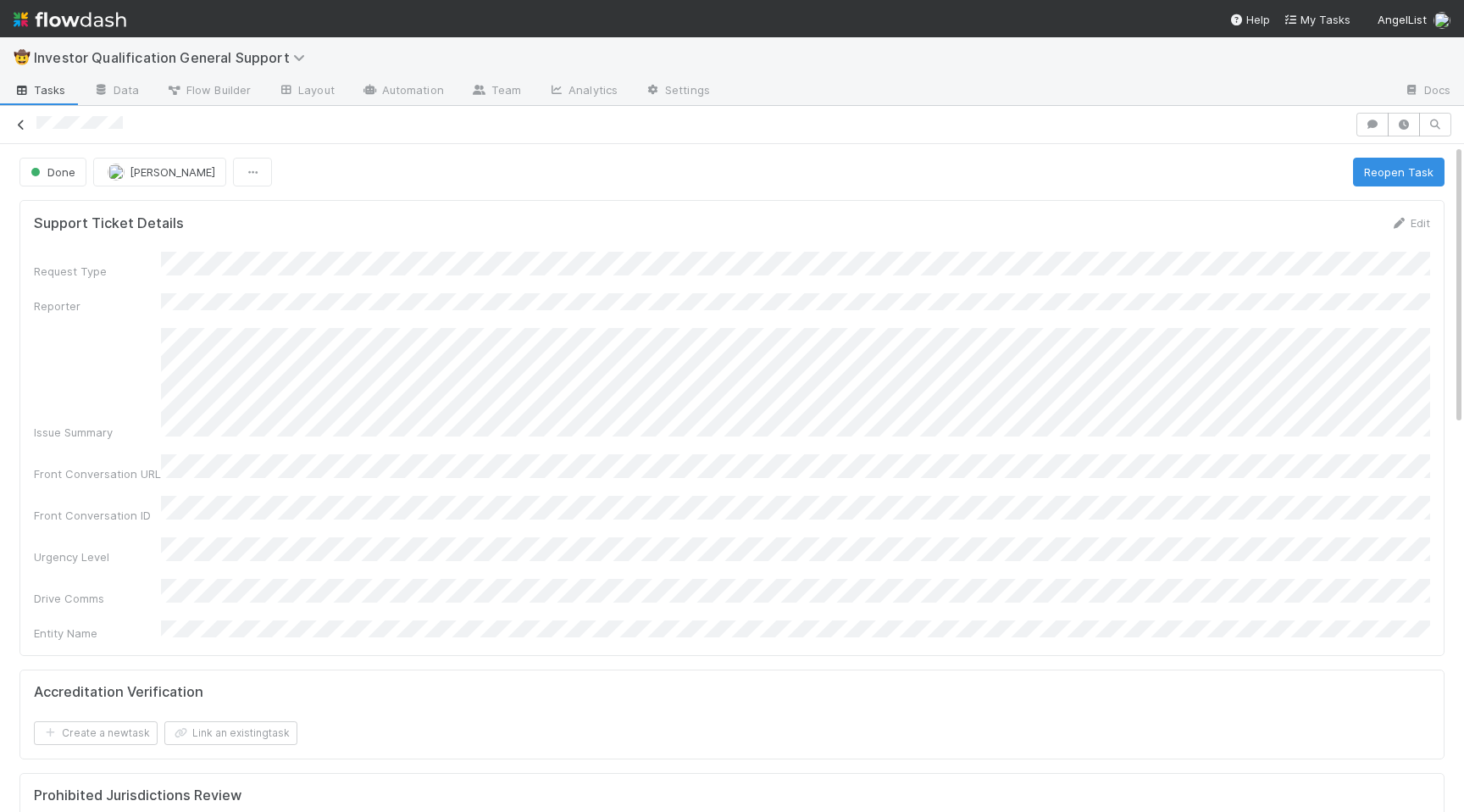
click at [13, 122] on icon at bounding box center [21, 125] width 17 height 11
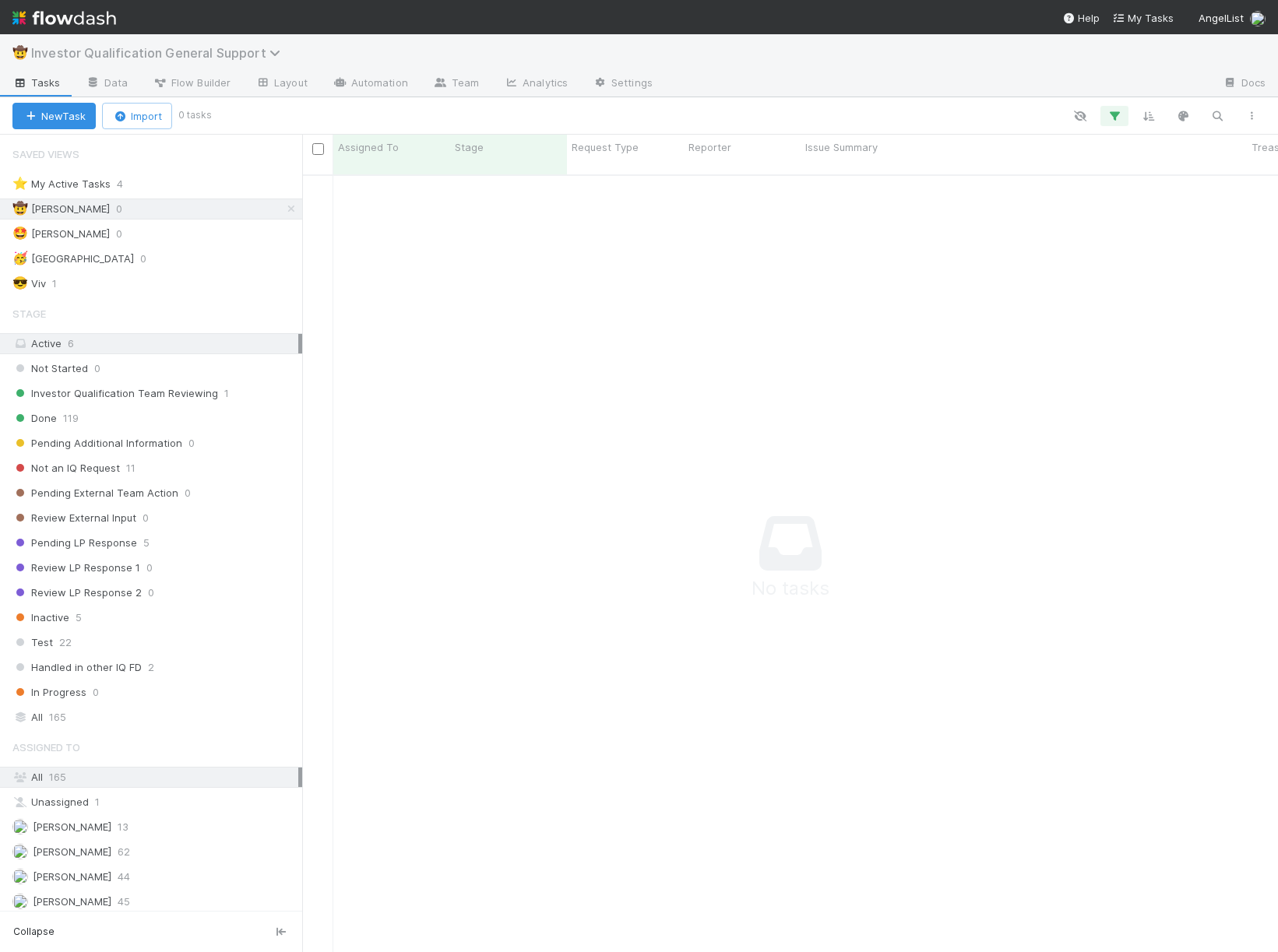
scroll to position [790, 976]
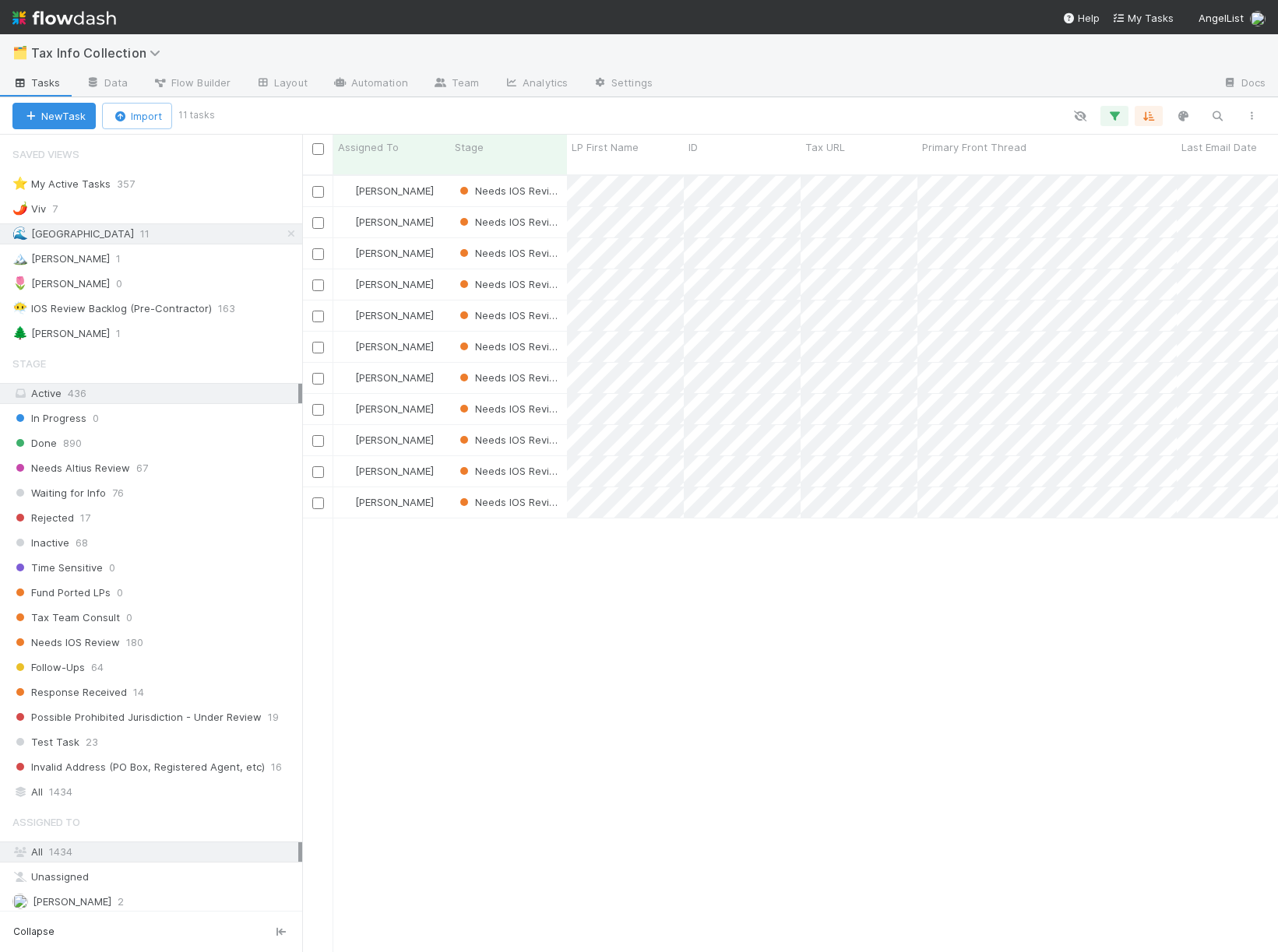
scroll to position [790, 976]
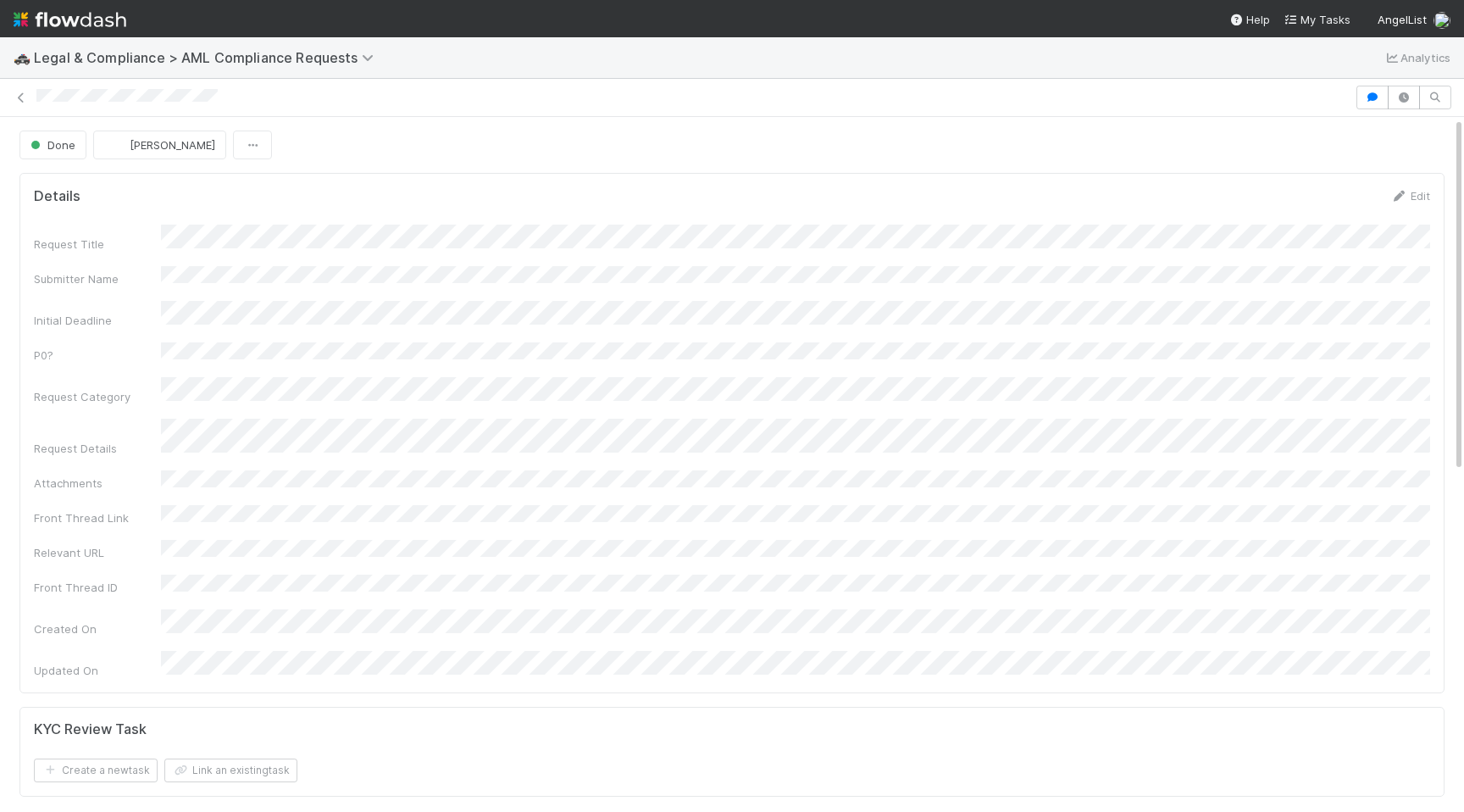
scroll to position [615, 0]
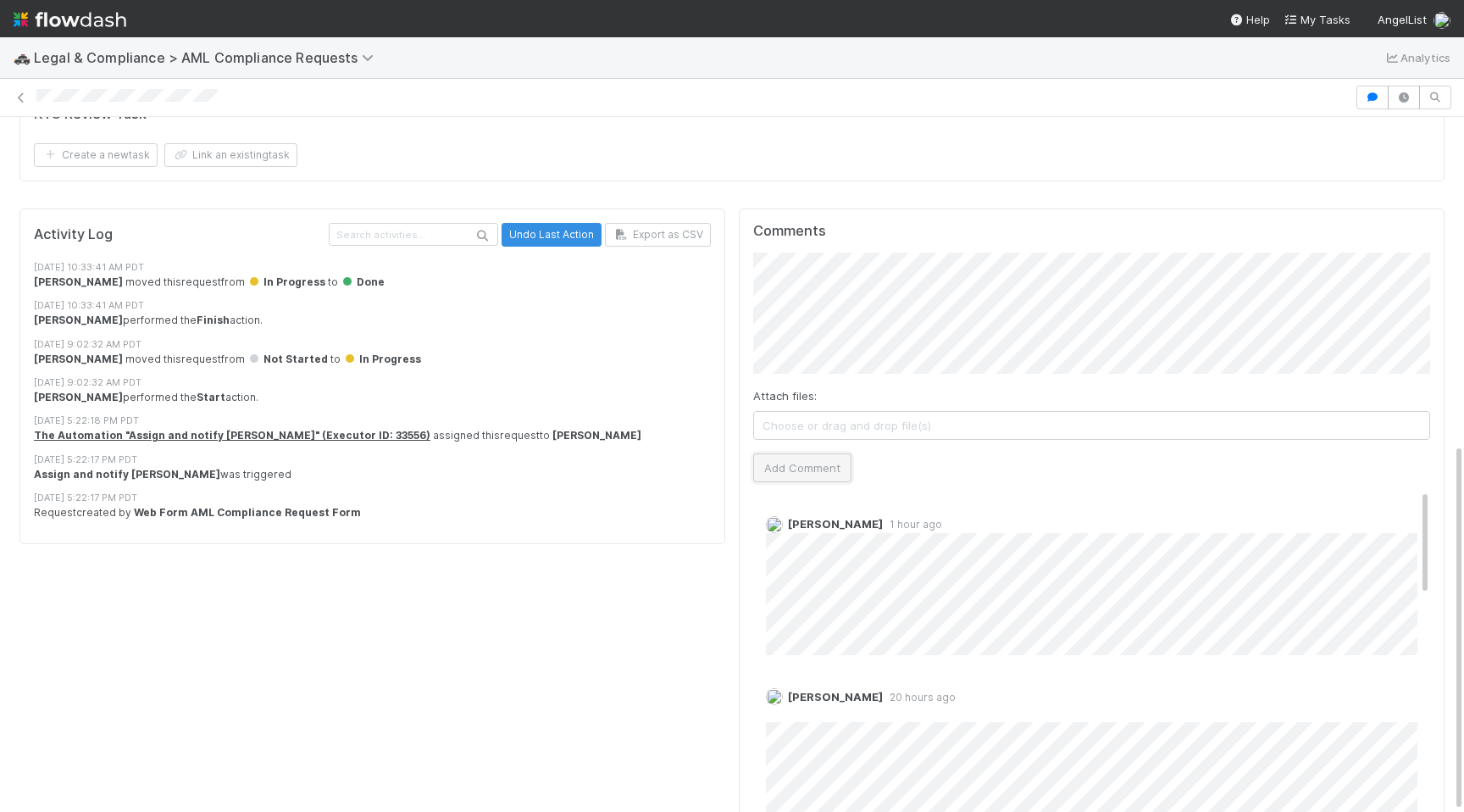
click at [791, 453] on button "Add Comment" at bounding box center [802, 467] width 99 height 29
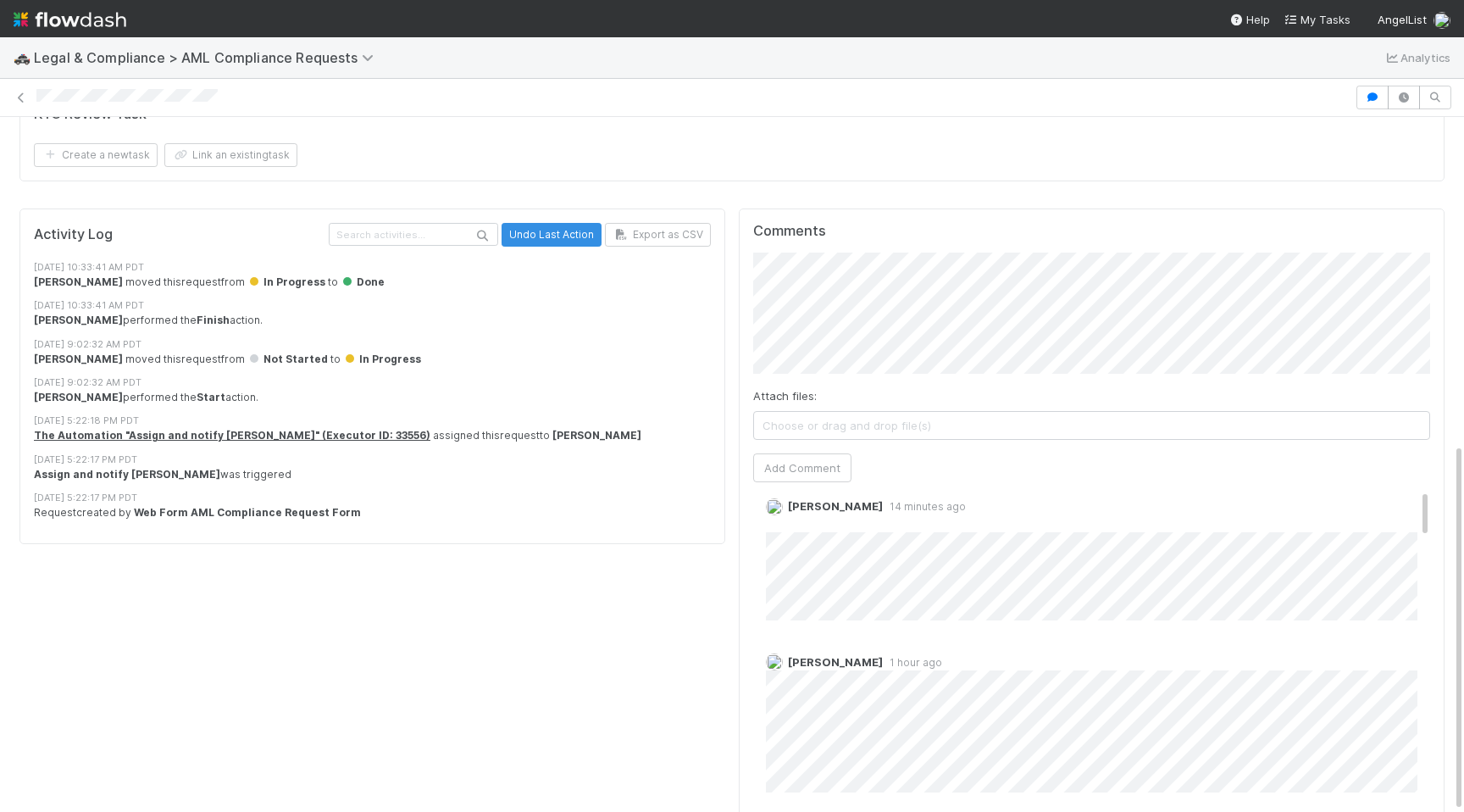
scroll to position [0, 0]
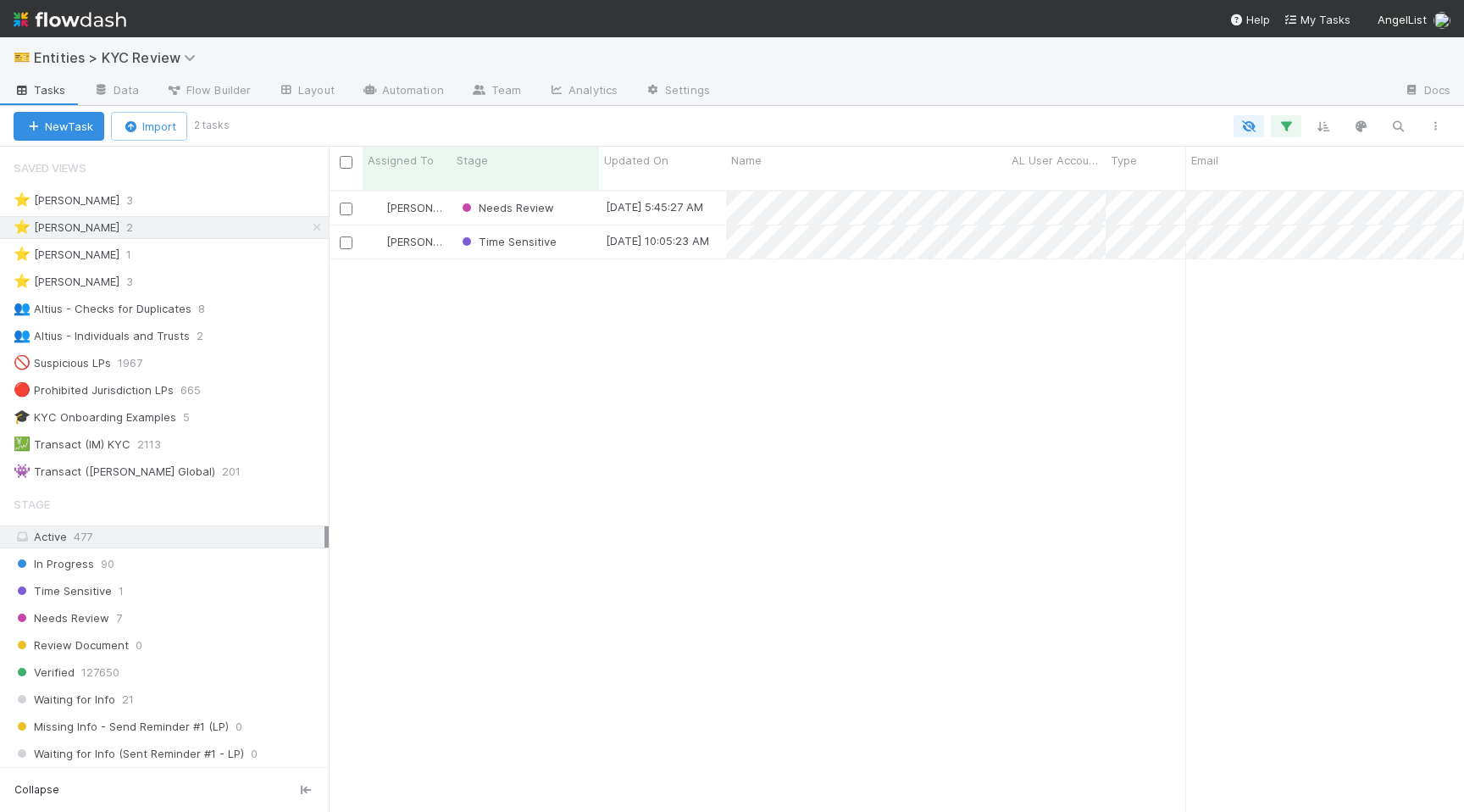
scroll to position [634, 1135]
click at [238, 261] on div "⭐ Madison Stomberg 1" at bounding box center [171, 254] width 315 height 21
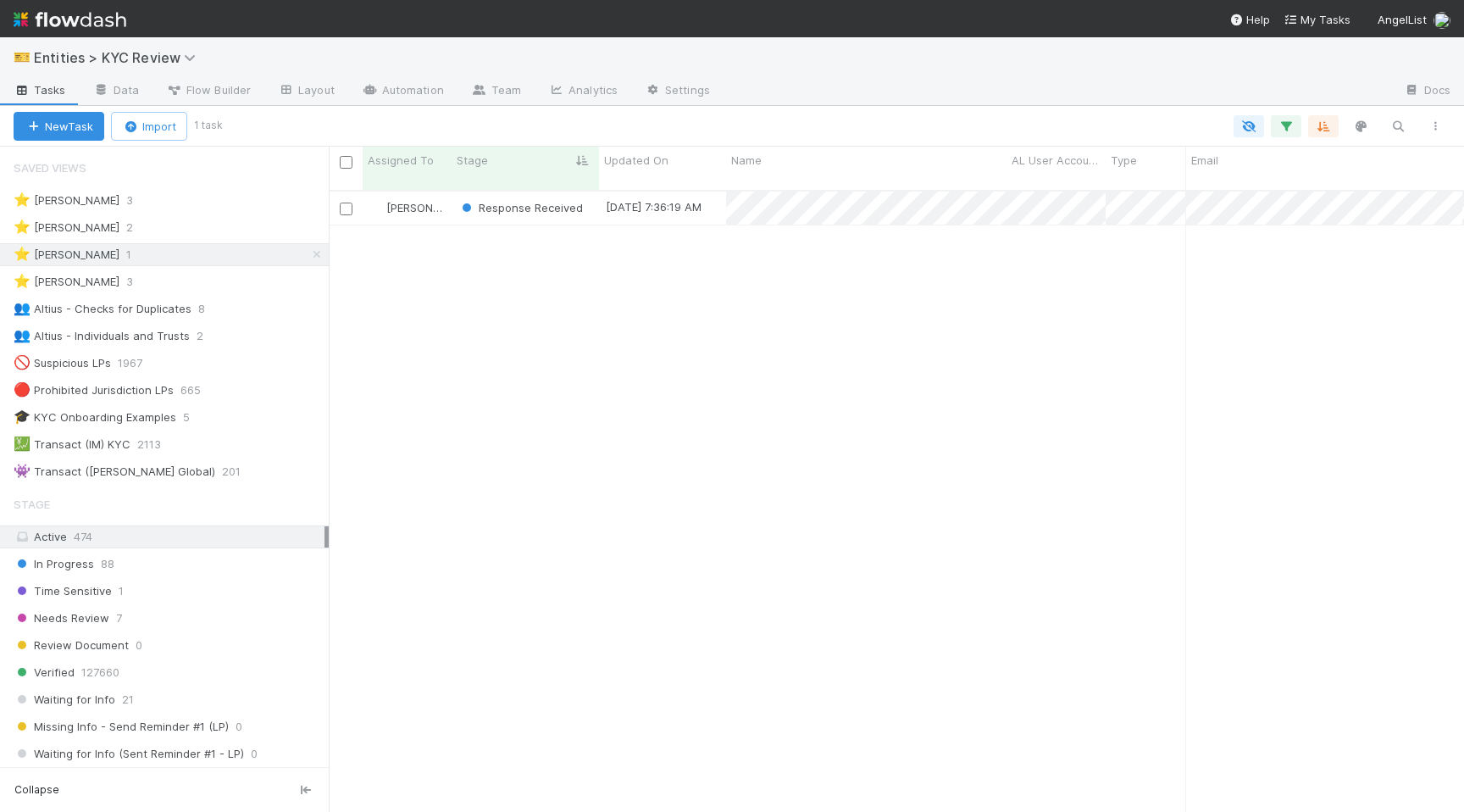
scroll to position [634, 1135]
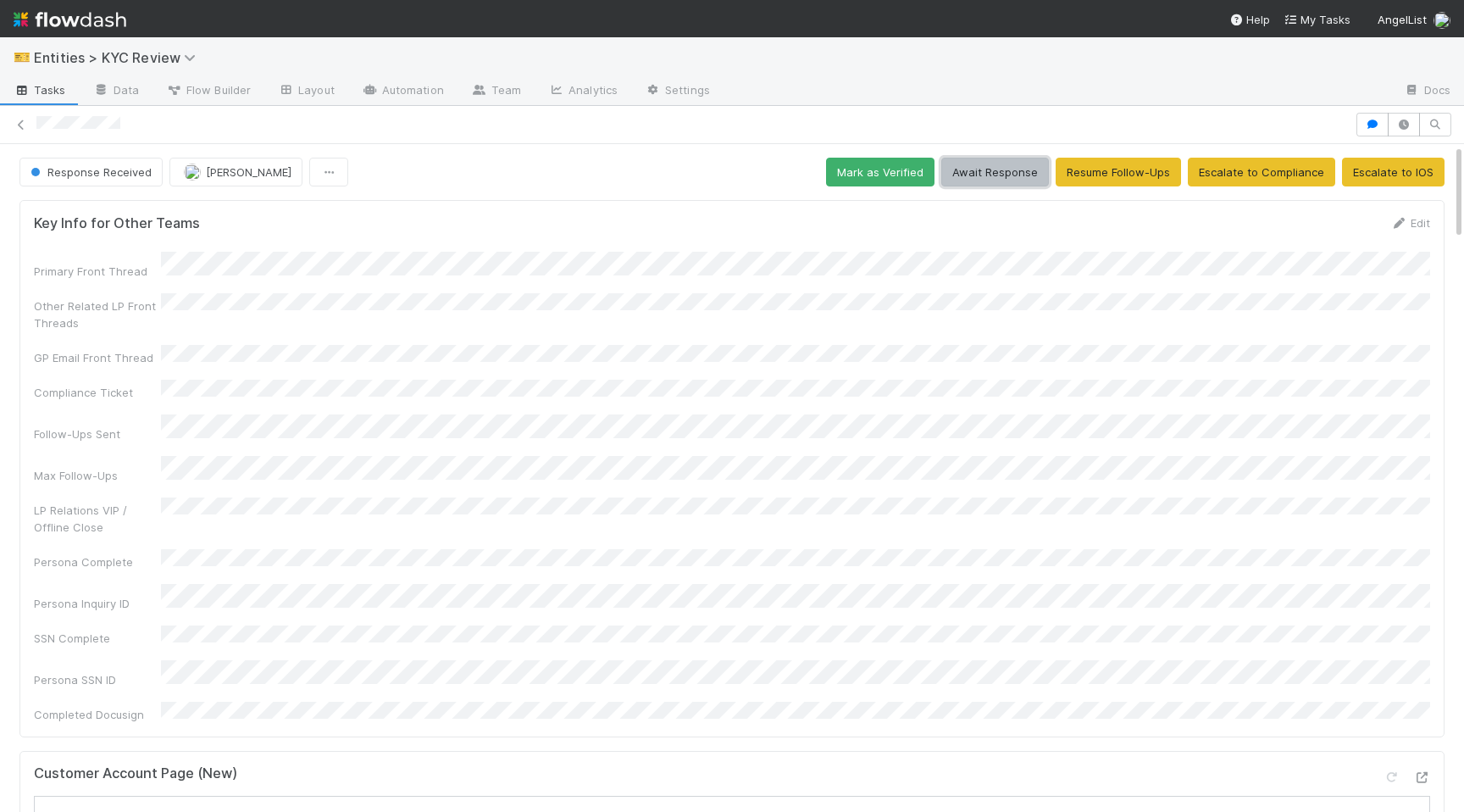
click at [1003, 174] on button "Await Response" at bounding box center [994, 171] width 108 height 29
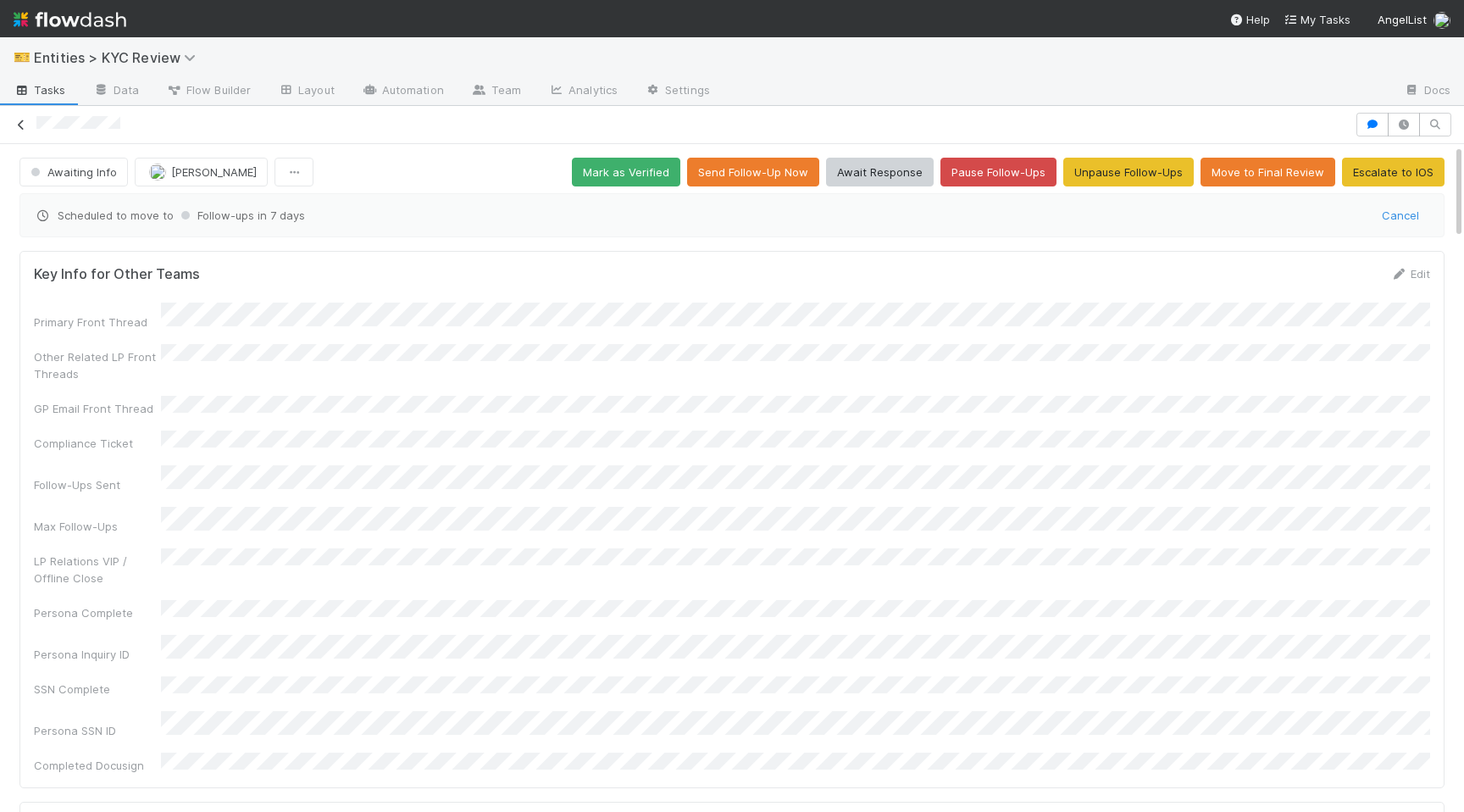
click at [20, 123] on icon at bounding box center [21, 125] width 17 height 11
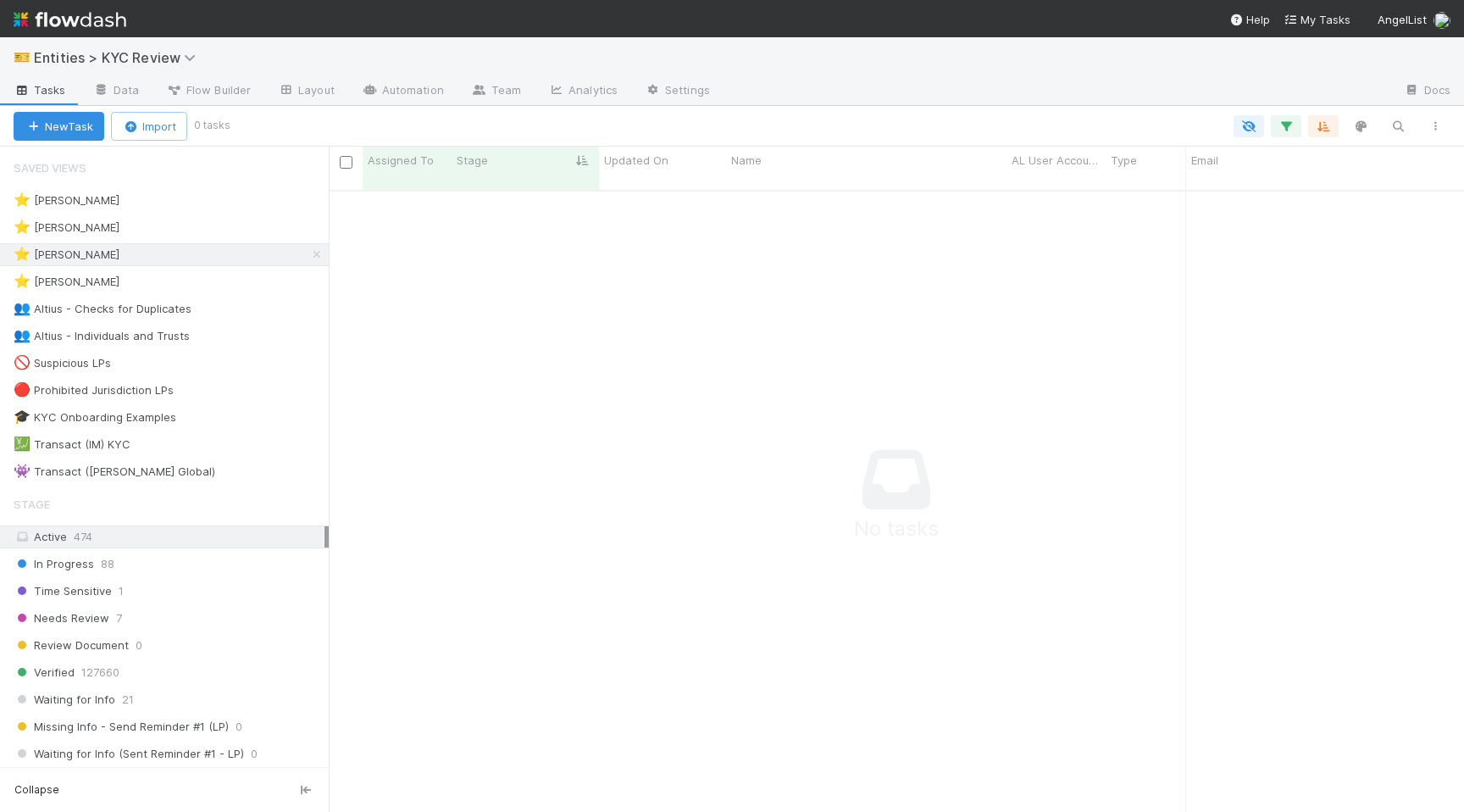
scroll to position [634, 1135]
click at [200, 218] on div "⭐ Haley O'Brien 2" at bounding box center [171, 227] width 315 height 21
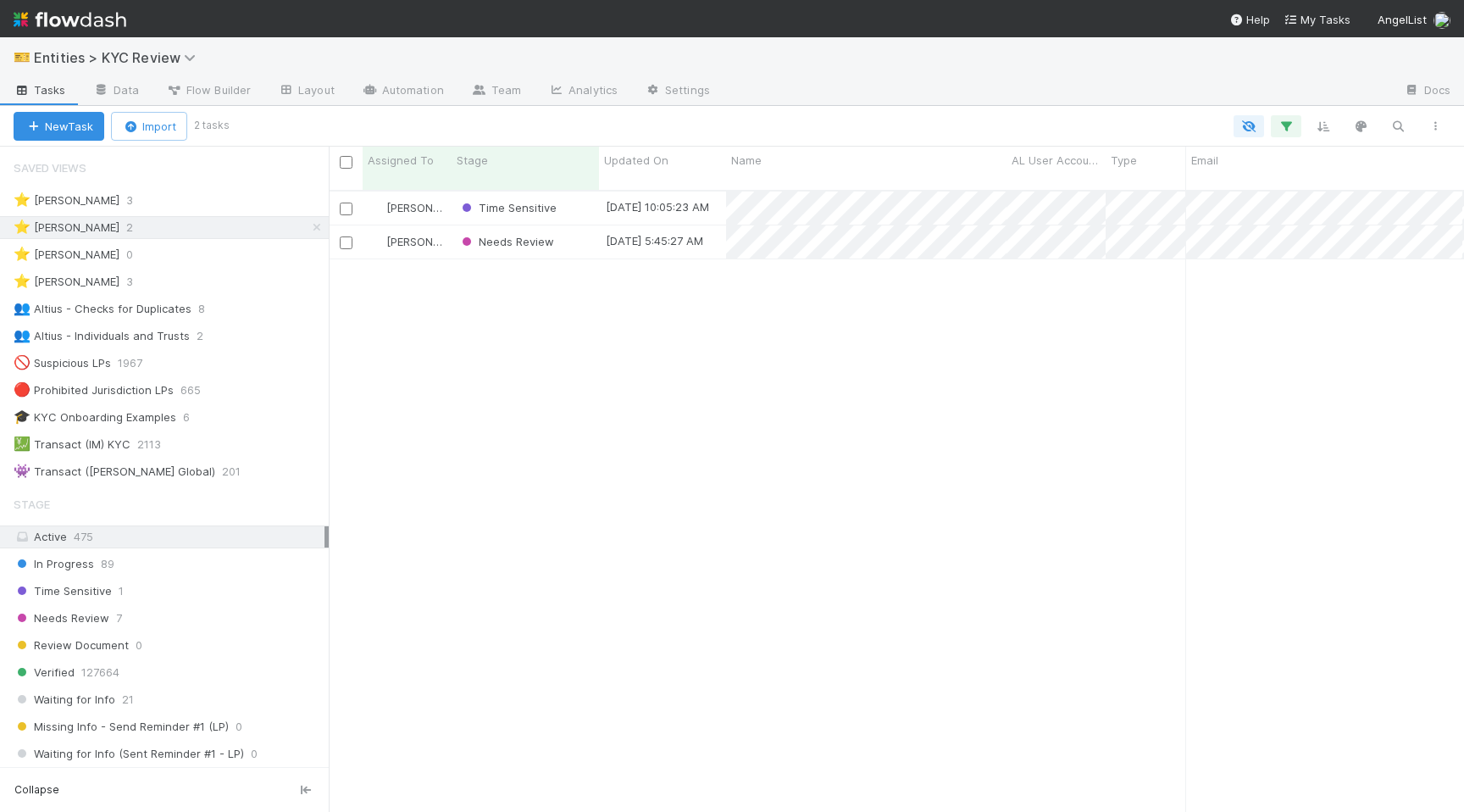
scroll to position [634, 1135]
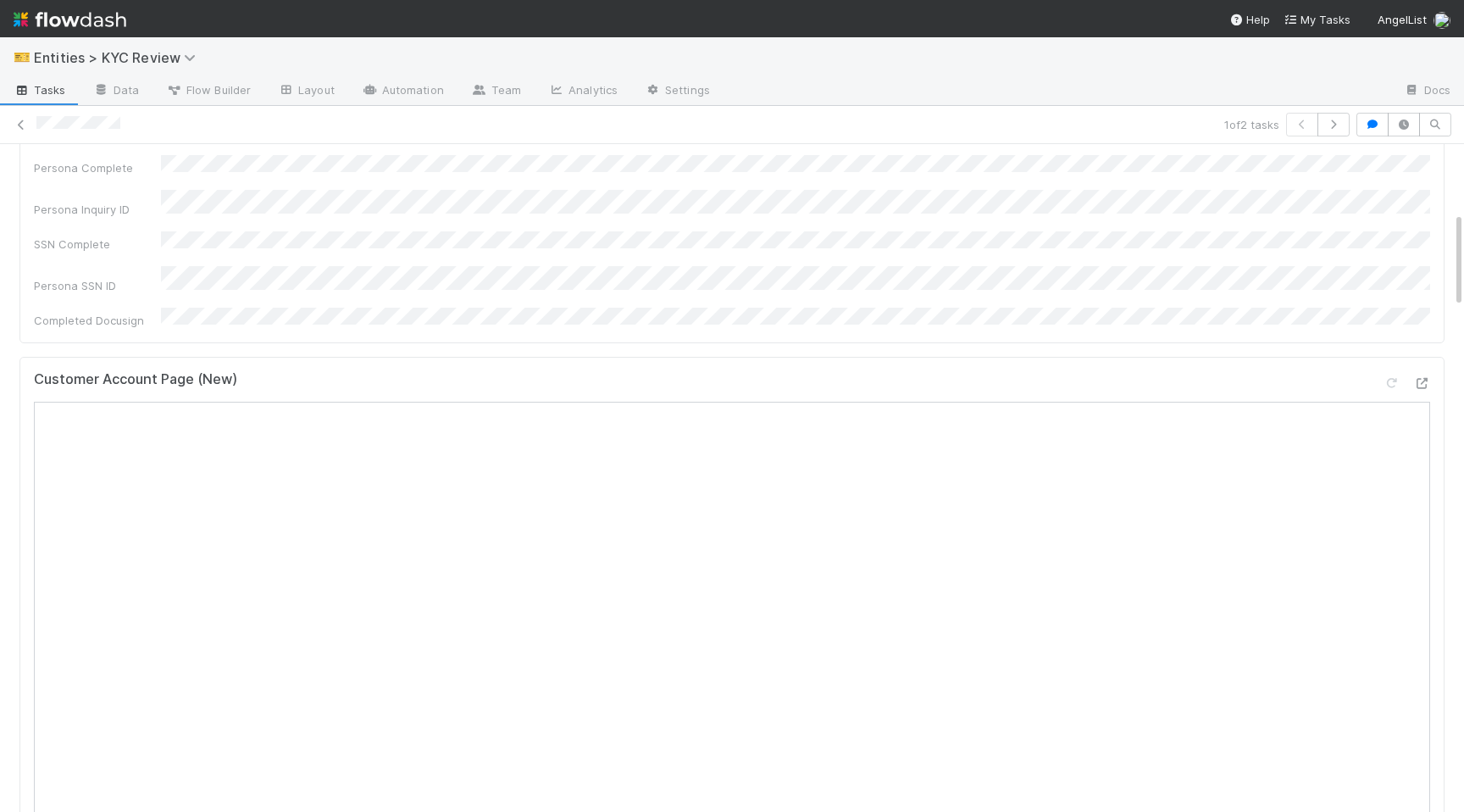
scroll to position [632, 0]
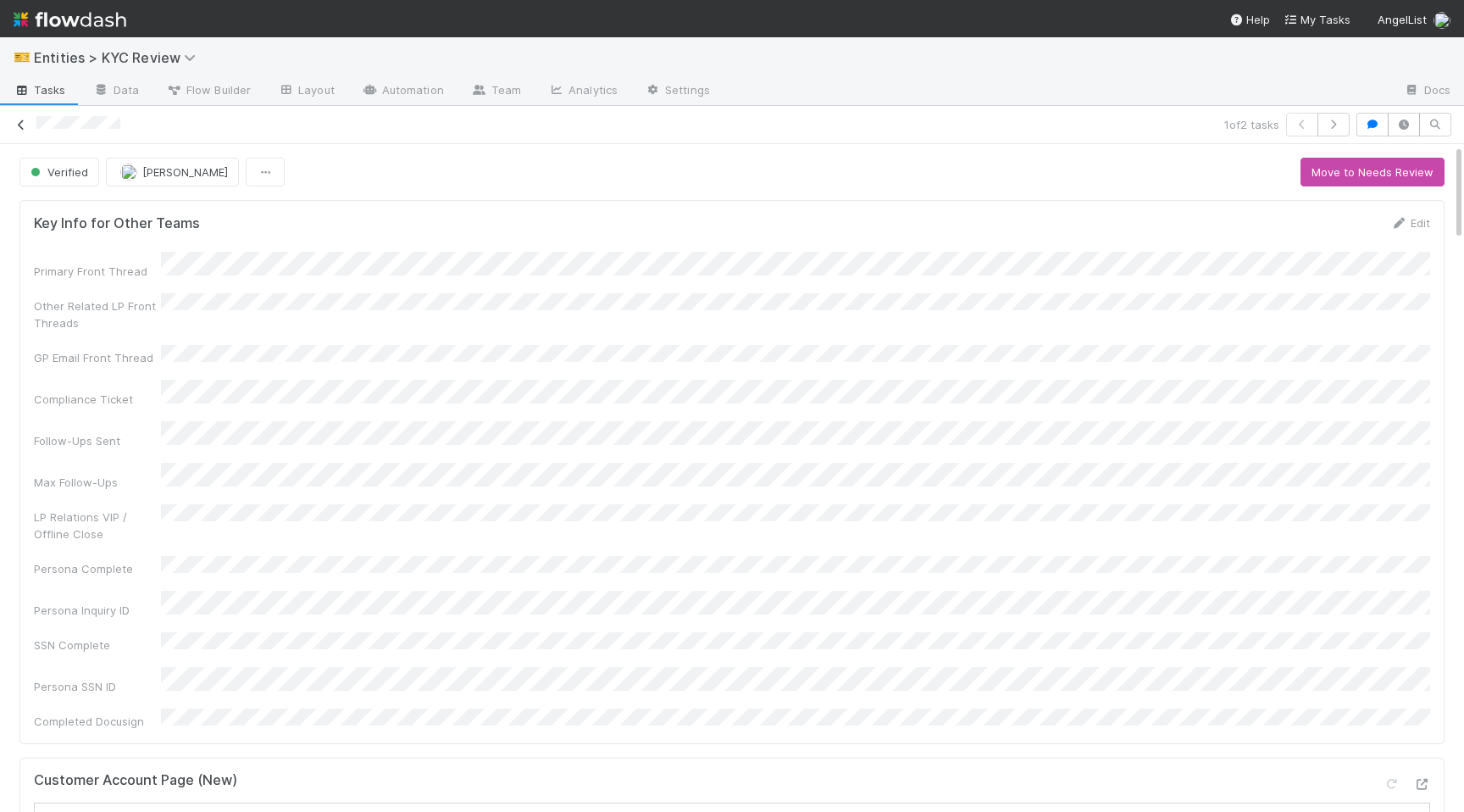
click at [19, 125] on icon at bounding box center [21, 125] width 17 height 11
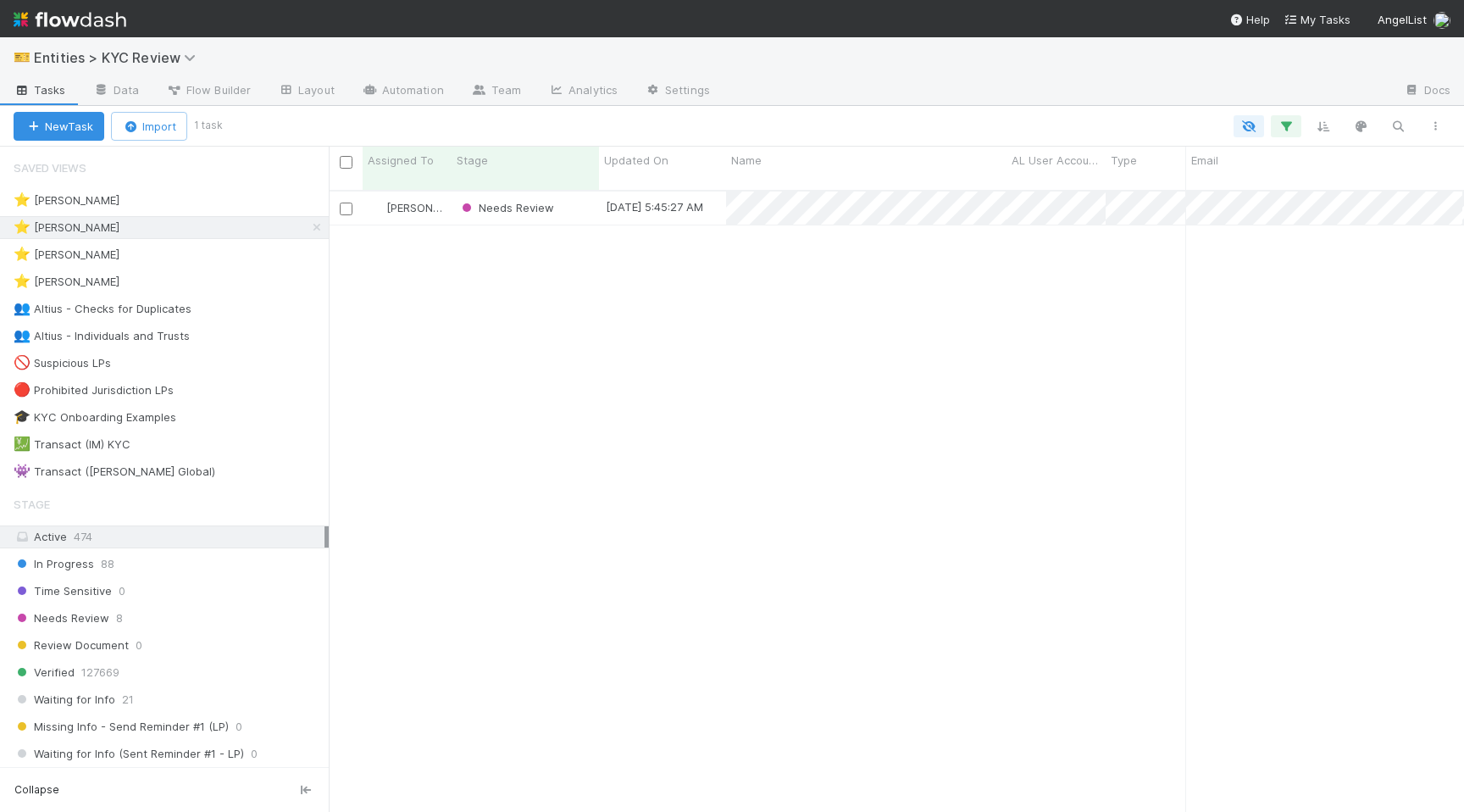
scroll to position [0, 1]
click at [179, 249] on div "⭐ [PERSON_NAME] 0" at bounding box center [171, 254] width 315 height 21
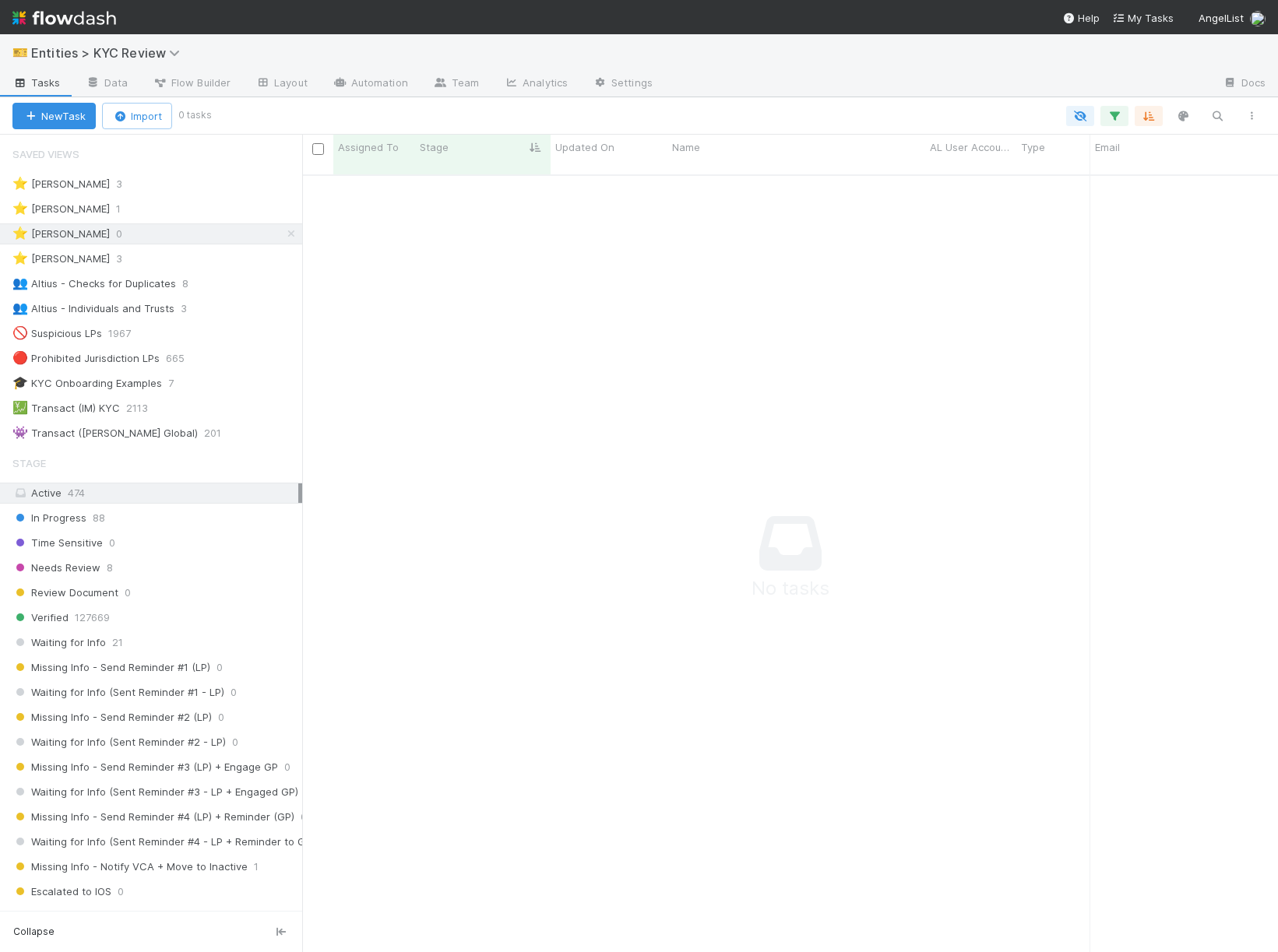
scroll to position [790, 976]
click at [185, 219] on div "⭐ Haley O'Brien 1" at bounding box center [151, 209] width 302 height 21
click at [147, 208] on div "⭐ Haley O'Brien 1" at bounding box center [157, 209] width 289 height 19
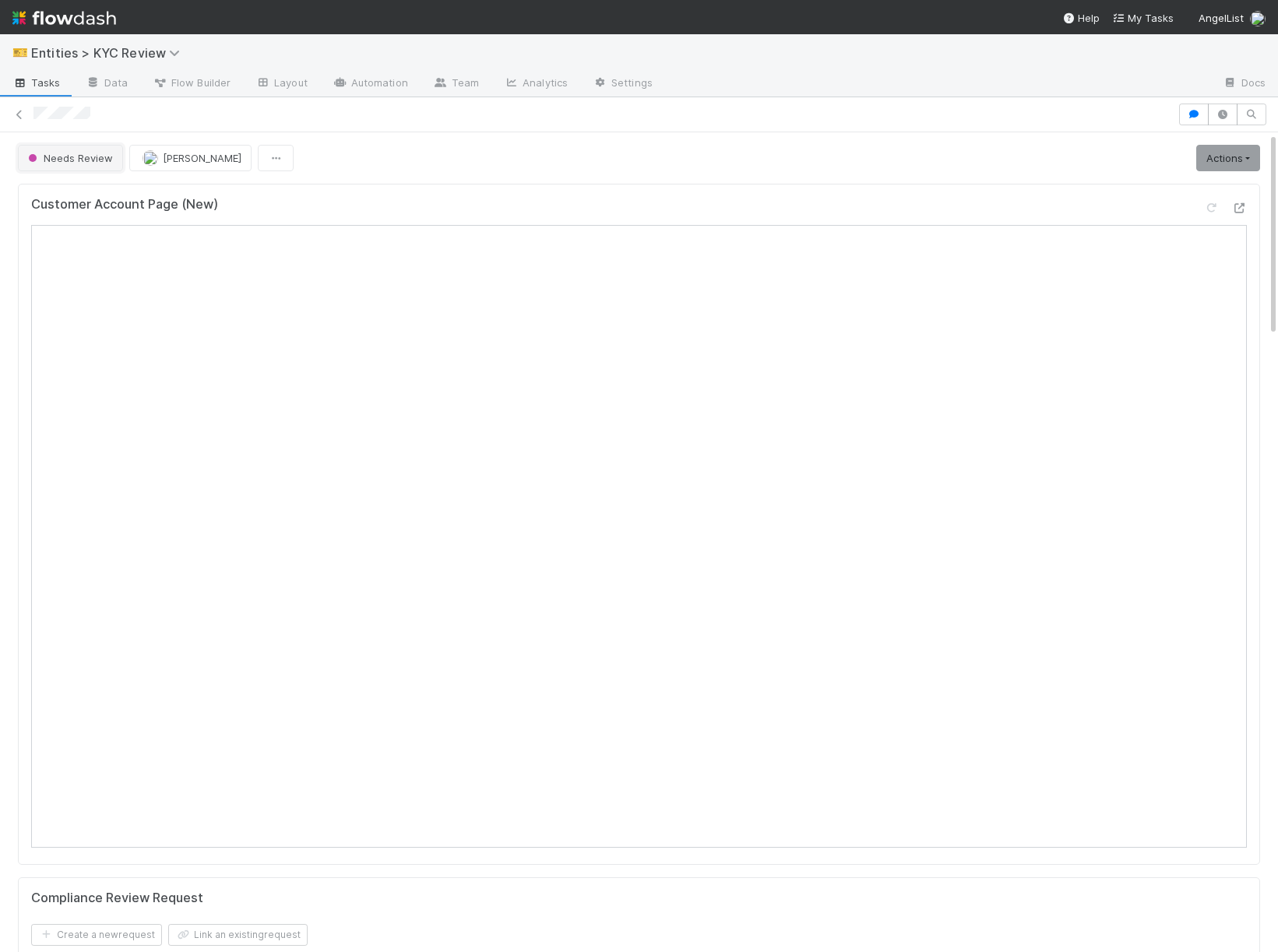
click at [64, 168] on button "Needs Review" at bounding box center [70, 157] width 105 height 26
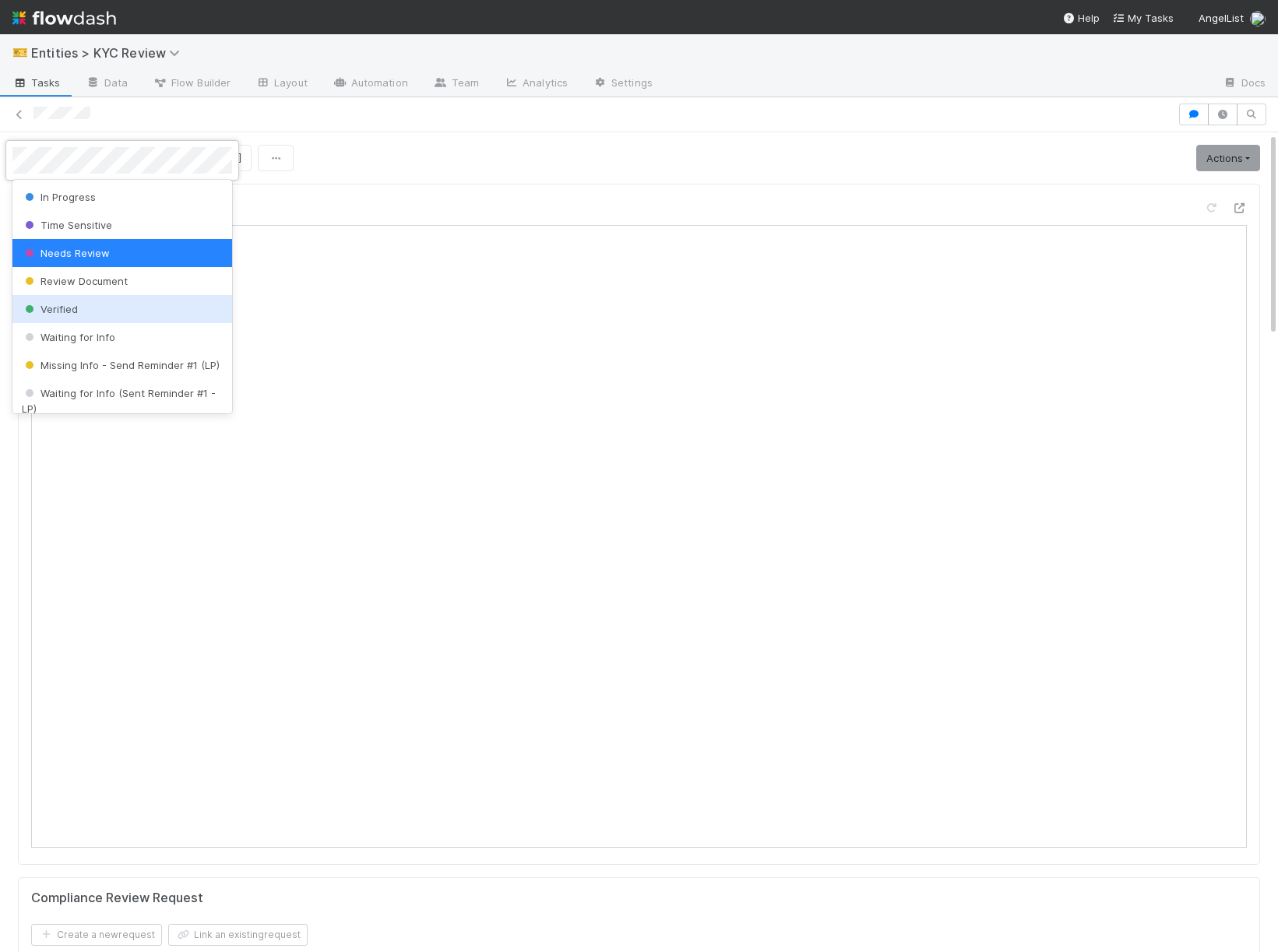
click at [98, 303] on div "Verified" at bounding box center [122, 309] width 219 height 28
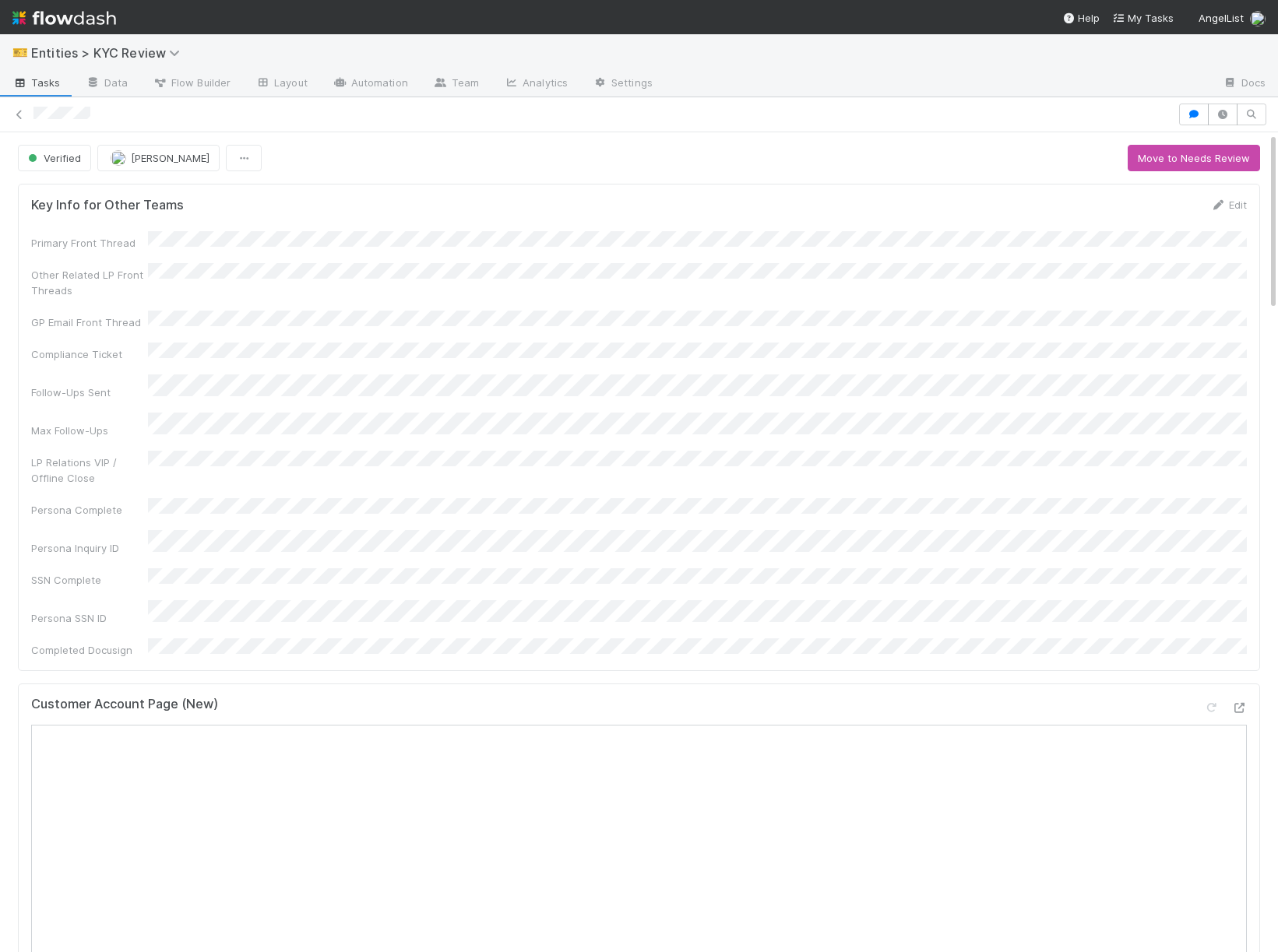
click at [14, 122] on div at bounding box center [639, 114] width 1278 height 22
click at [21, 112] on icon at bounding box center [19, 115] width 15 height 10
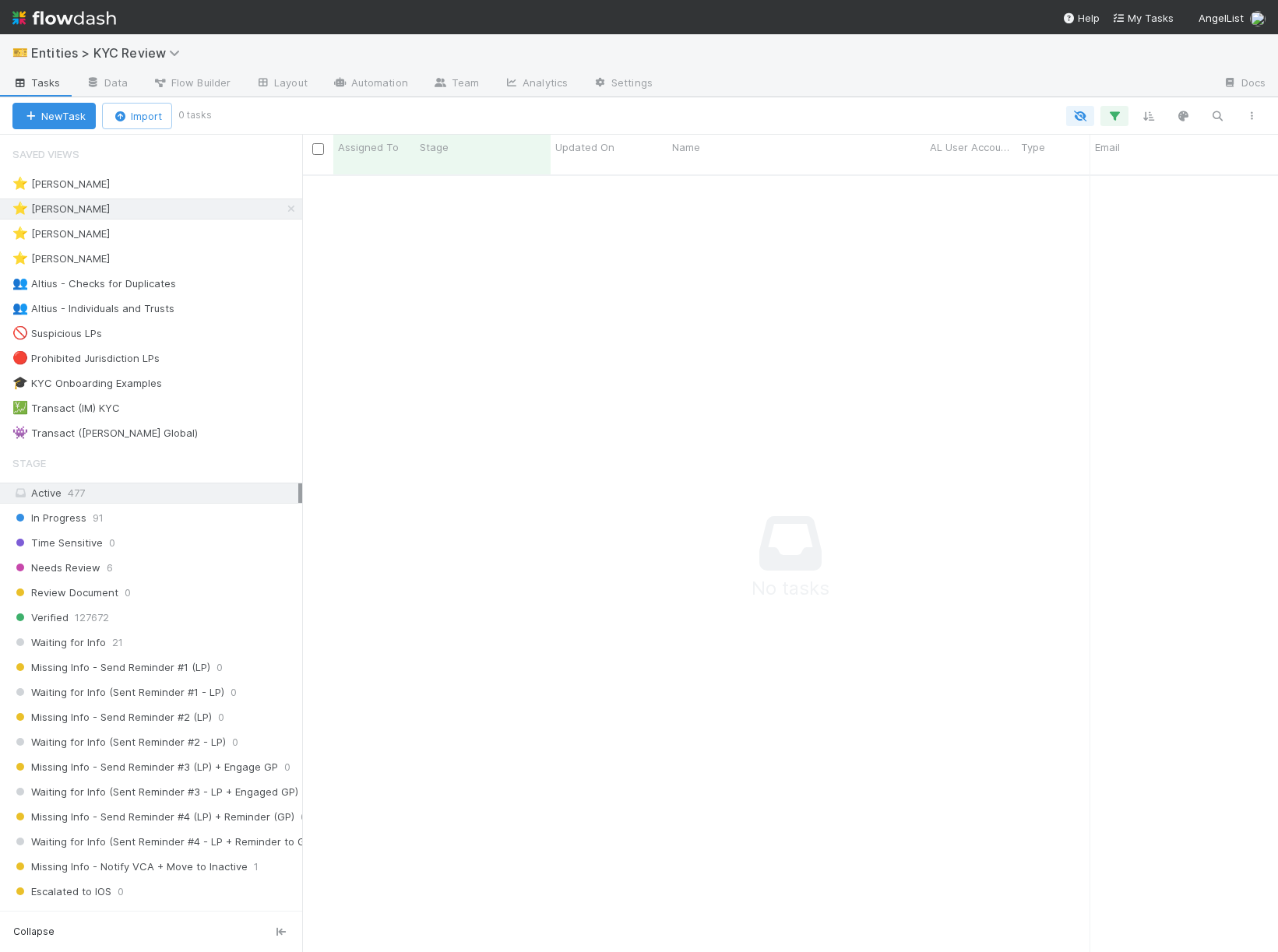
scroll to position [790, 976]
